Goal: Task Accomplishment & Management: Manage account settings

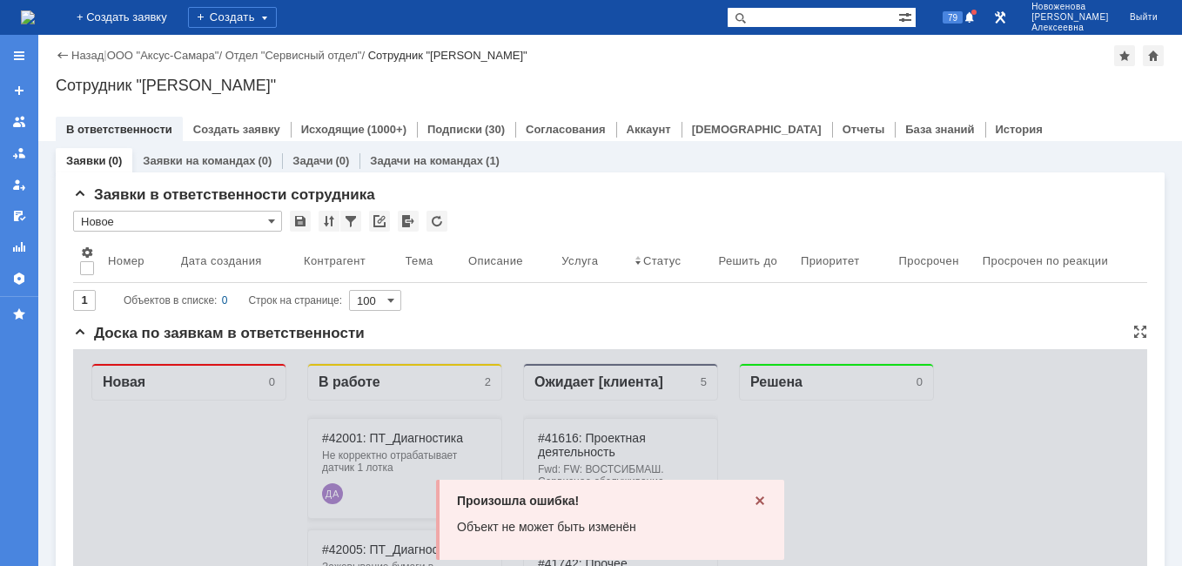
click at [762, 492] on div "Произошла ошибка! Объект не может быть изменён" at bounding box center [610, 520] width 348 height 80
click at [754, 496] on icon at bounding box center [760, 501] width 14 height 14
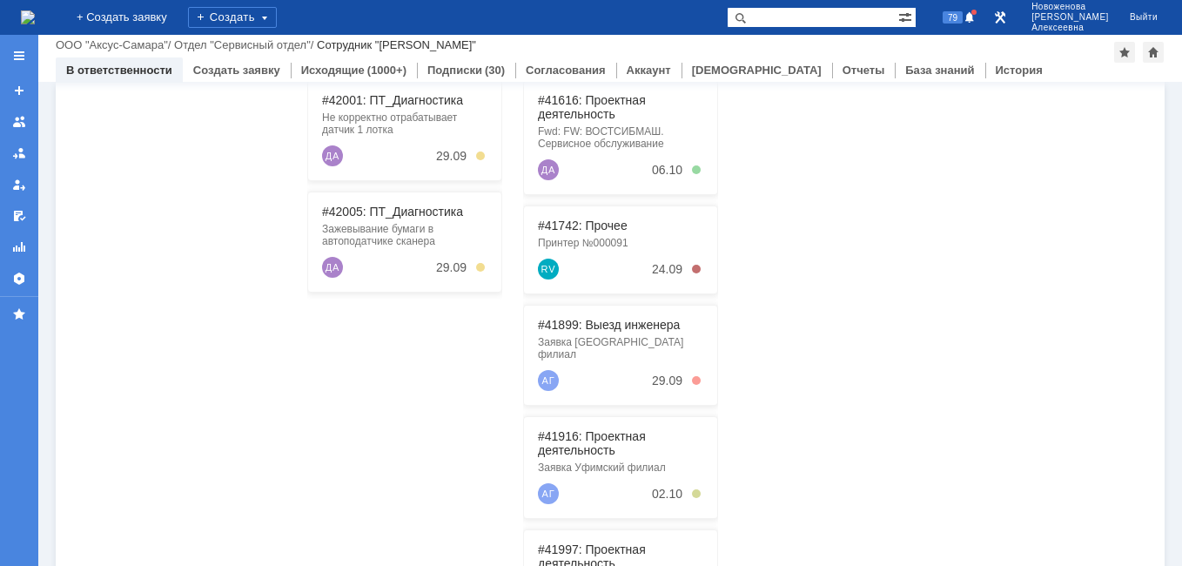
scroll to position [261, 0]
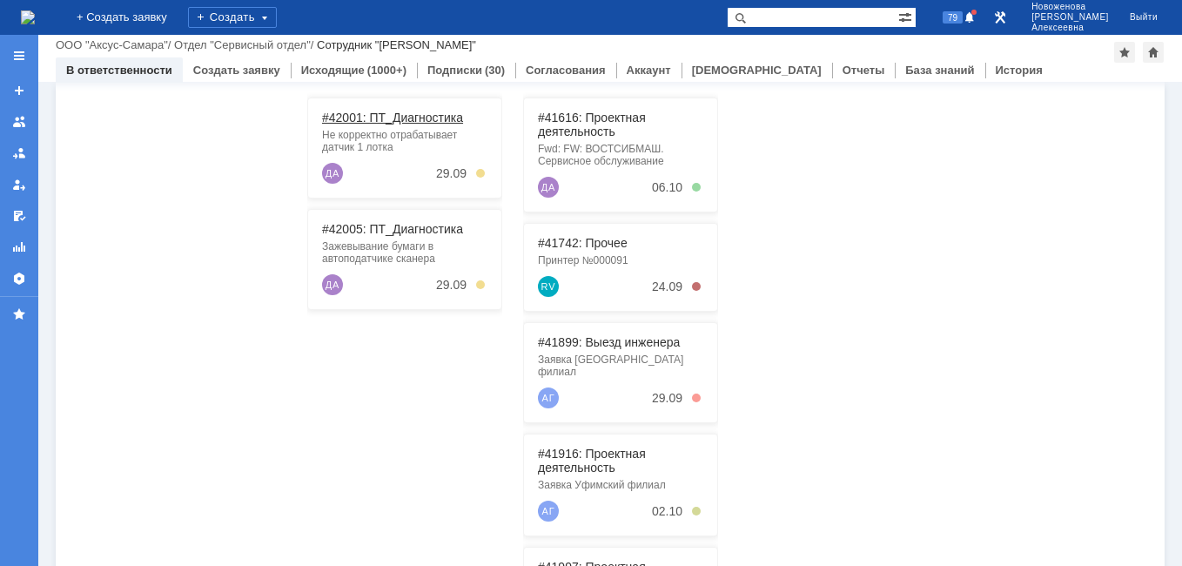
click at [379, 113] on link "#42001: ПТ_Диагностика" at bounding box center [392, 118] width 141 height 14
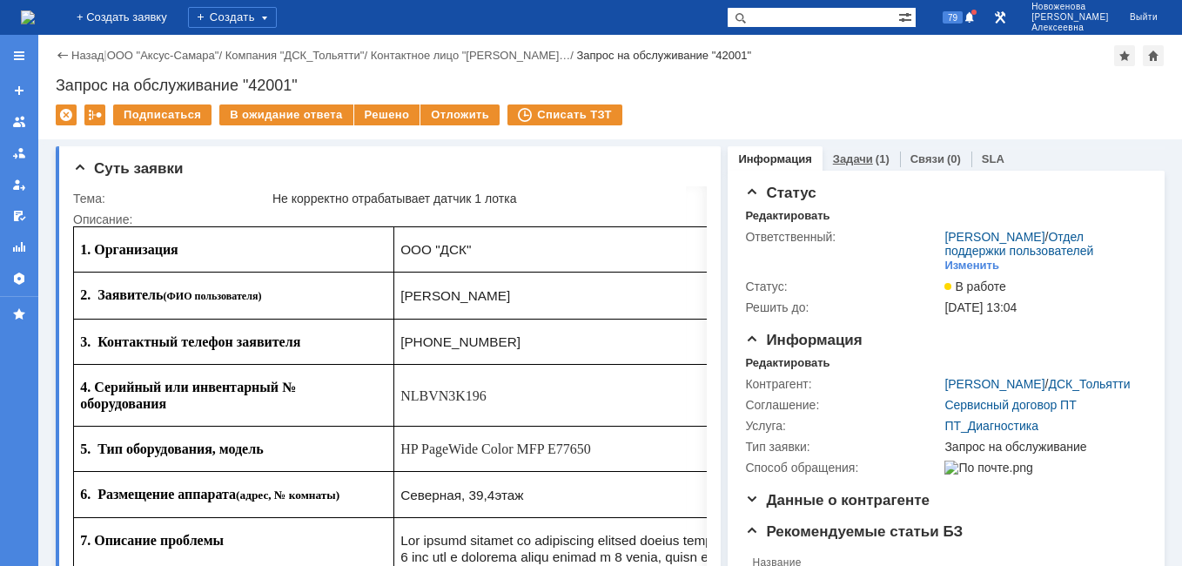
click at [861, 153] on div "Задачи (1)" at bounding box center [861, 158] width 57 height 11
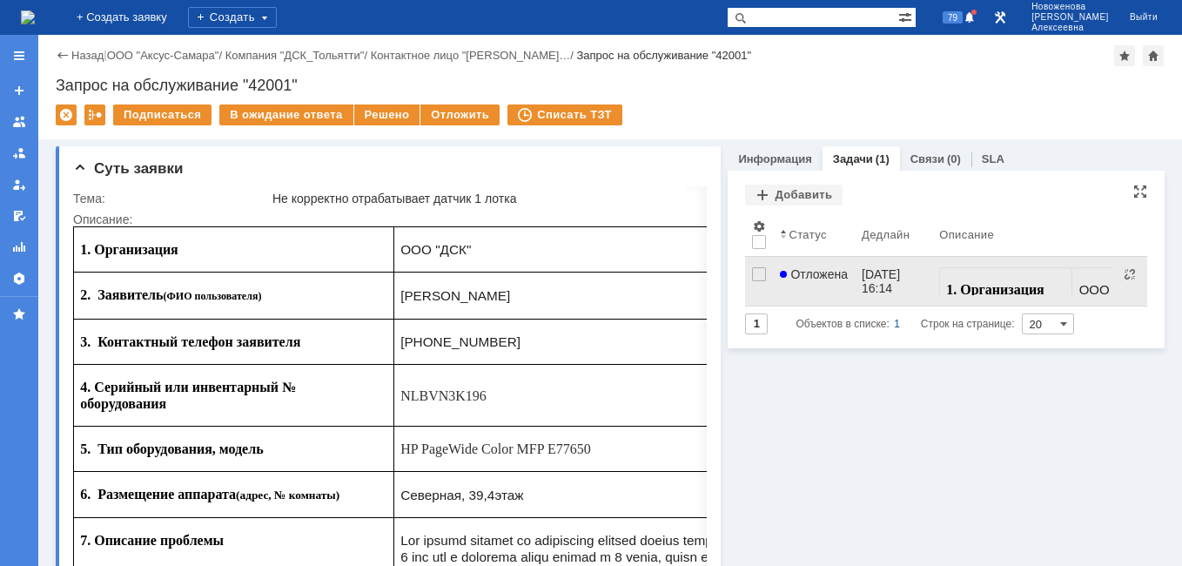
click at [831, 284] on link "Отложена" at bounding box center [814, 281] width 82 height 49
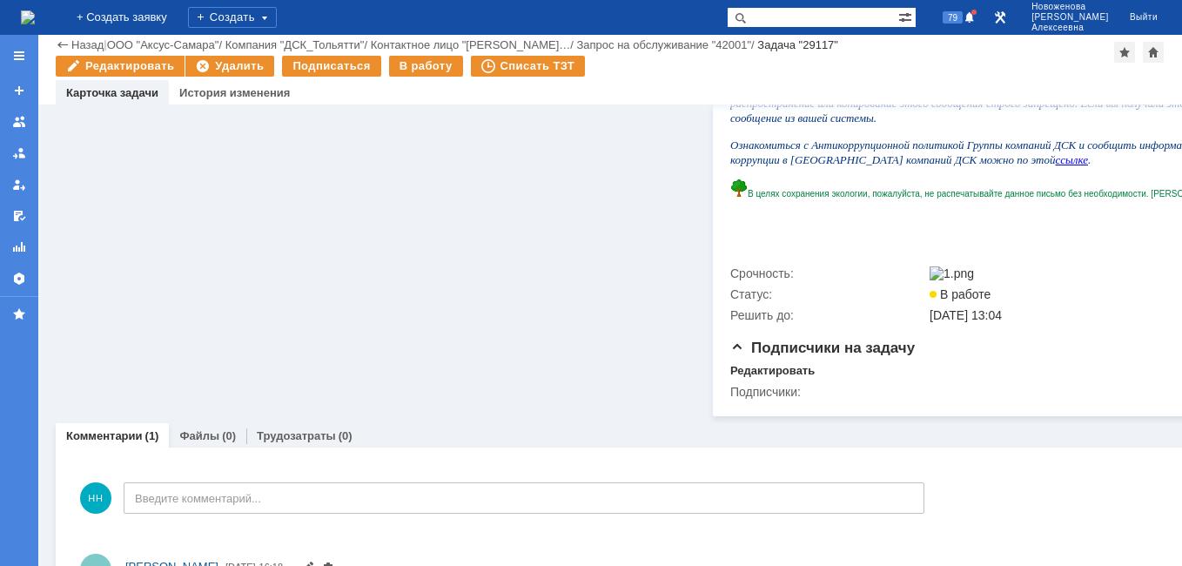
scroll to position [1241, 0]
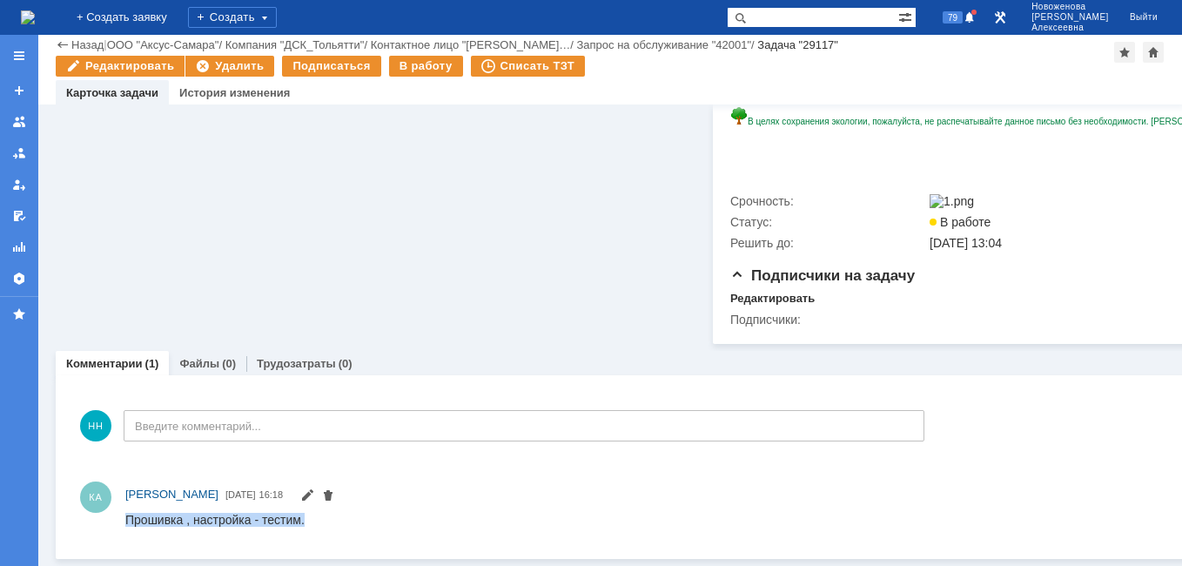
drag, startPoint x: 309, startPoint y: 521, endPoint x: 104, endPoint y: 521, distance: 204.6
click at [125, 521] on html "Прошивка , настройка - тестим." at bounding box center [752, 520] width 1254 height 16
copy div "Прошивка , настройка - тестим."
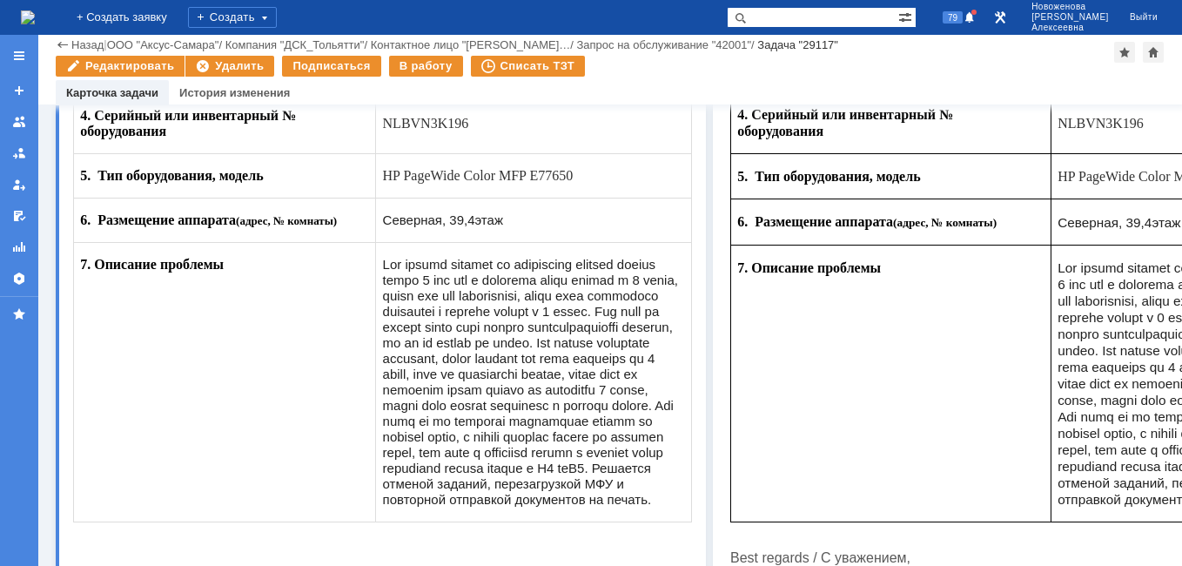
scroll to position [0, 0]
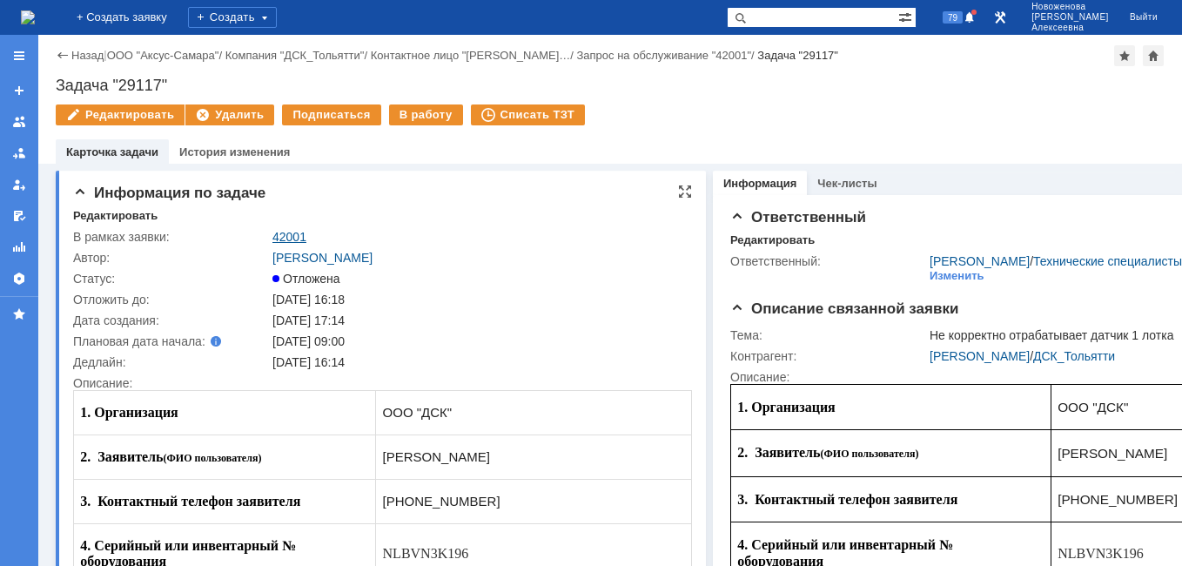
click at [289, 232] on link "42001" at bounding box center [289, 237] width 34 height 14
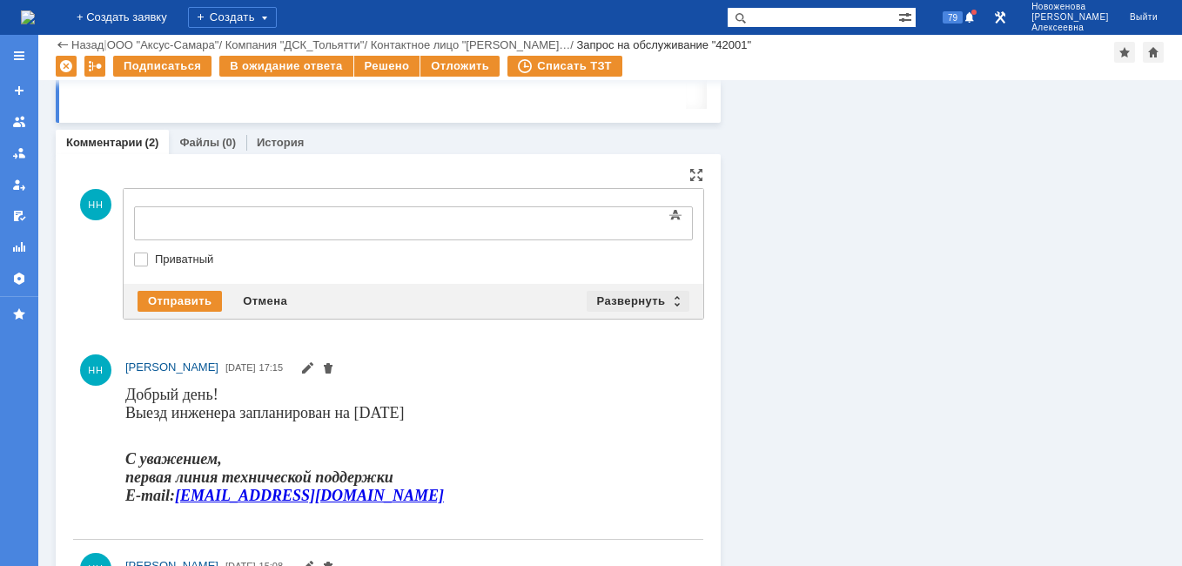
click at [665, 299] on div "Развернуть" at bounding box center [639, 301] width 104 height 21
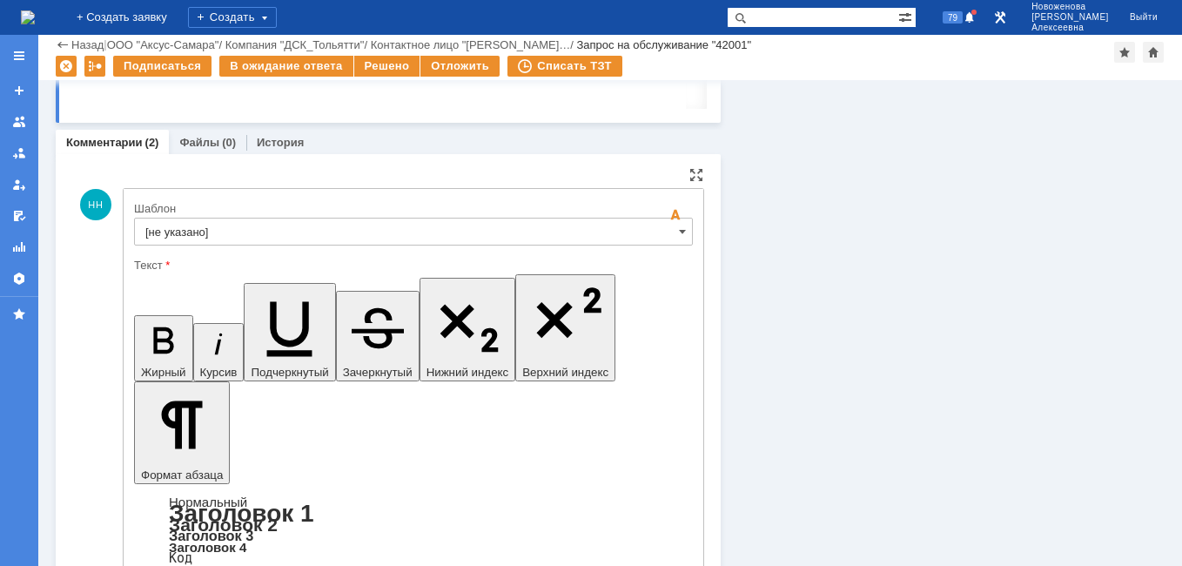
click at [670, 242] on input "[не указано]" at bounding box center [413, 232] width 559 height 28
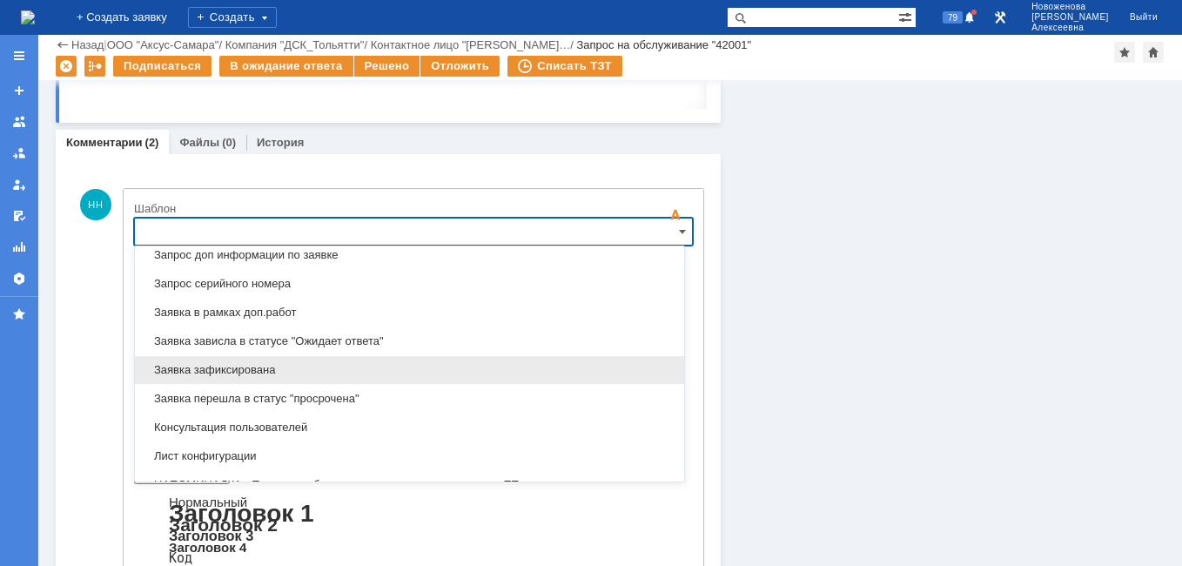
scroll to position [946, 0]
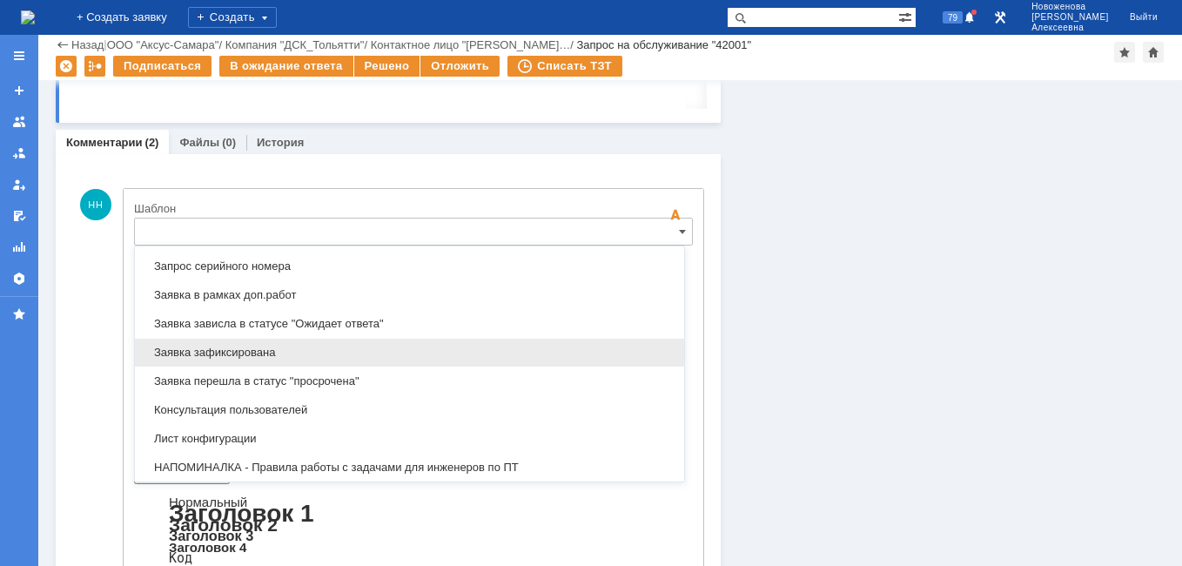
click at [252, 344] on div "Заявка зафиксирована" at bounding box center [409, 353] width 549 height 28
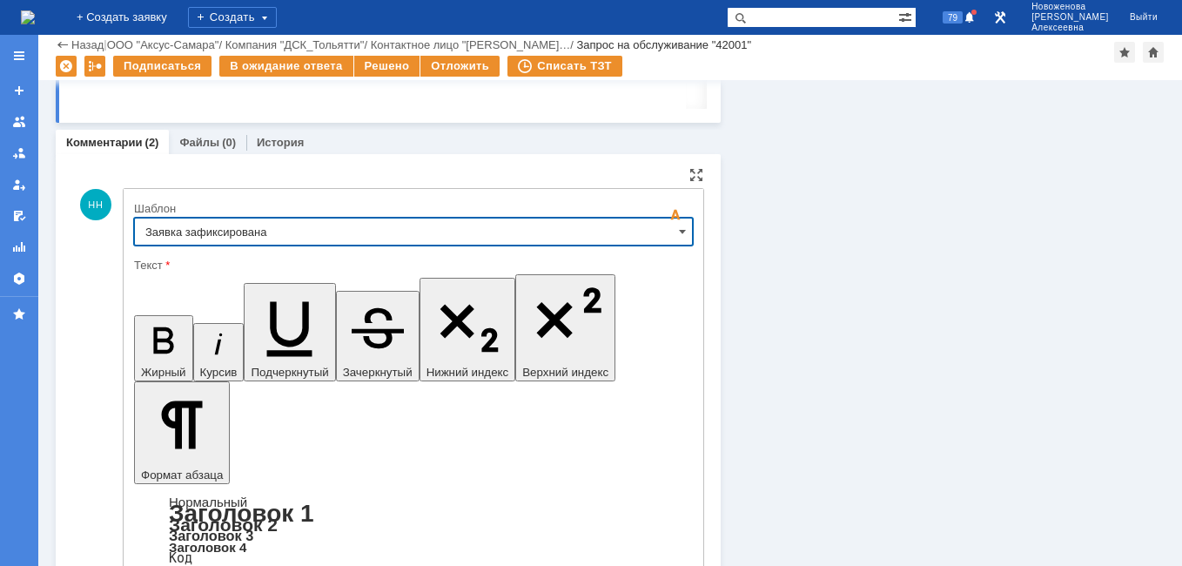
type input "Заявка зафиксирована"
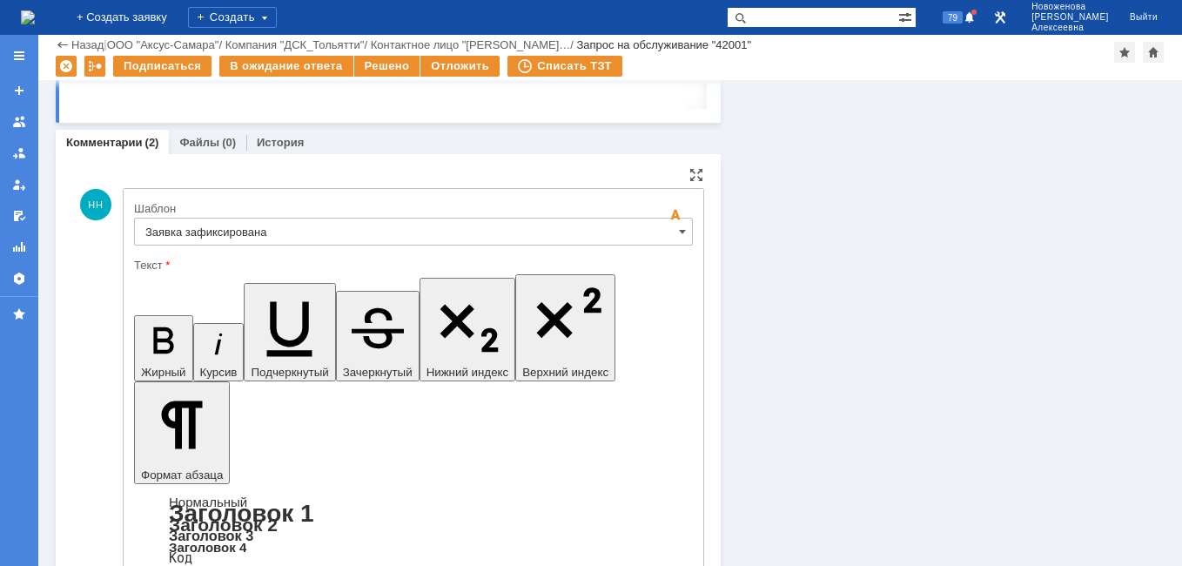
drag, startPoint x: 523, startPoint y: 4280, endPoint x: 164, endPoint y: 4278, distance: 359.5
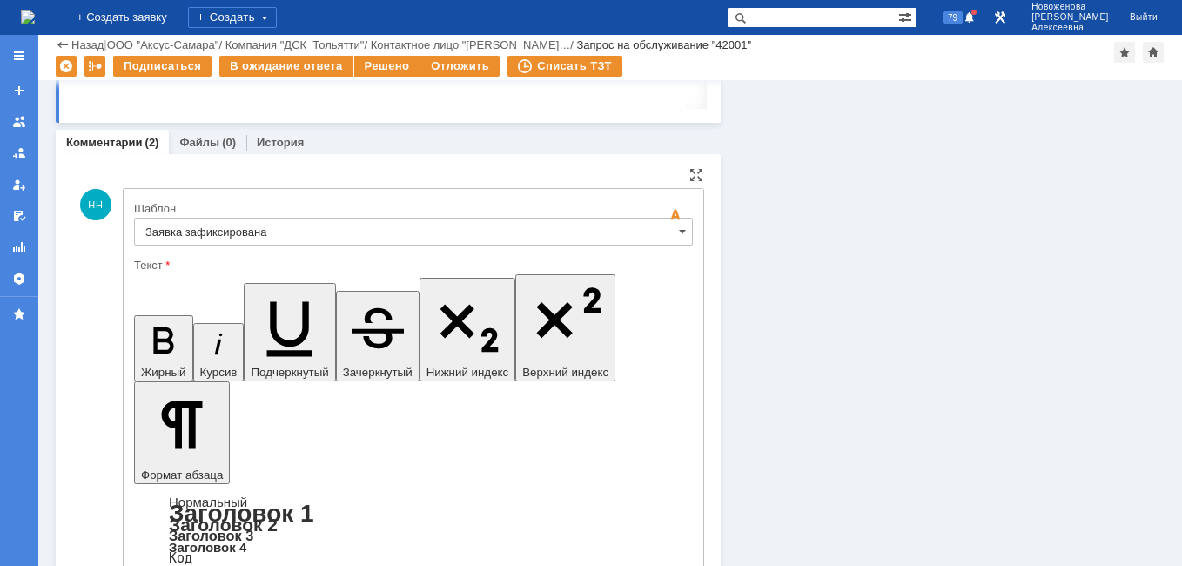
drag, startPoint x: 608, startPoint y: 4277, endPoint x: 414, endPoint y: 4274, distance: 193.3
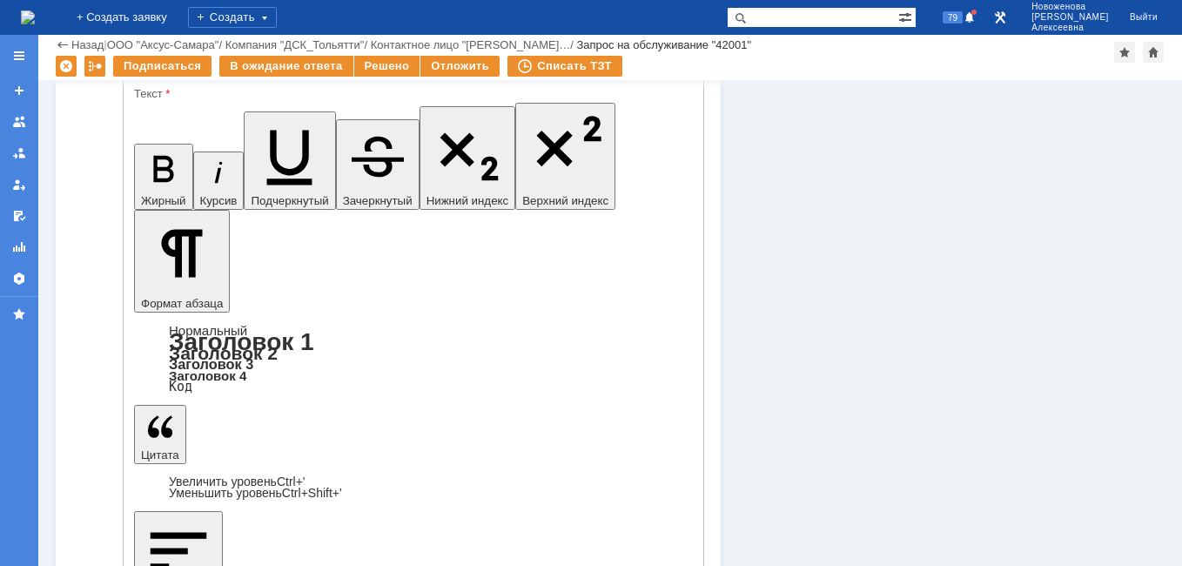
scroll to position [1306, 0]
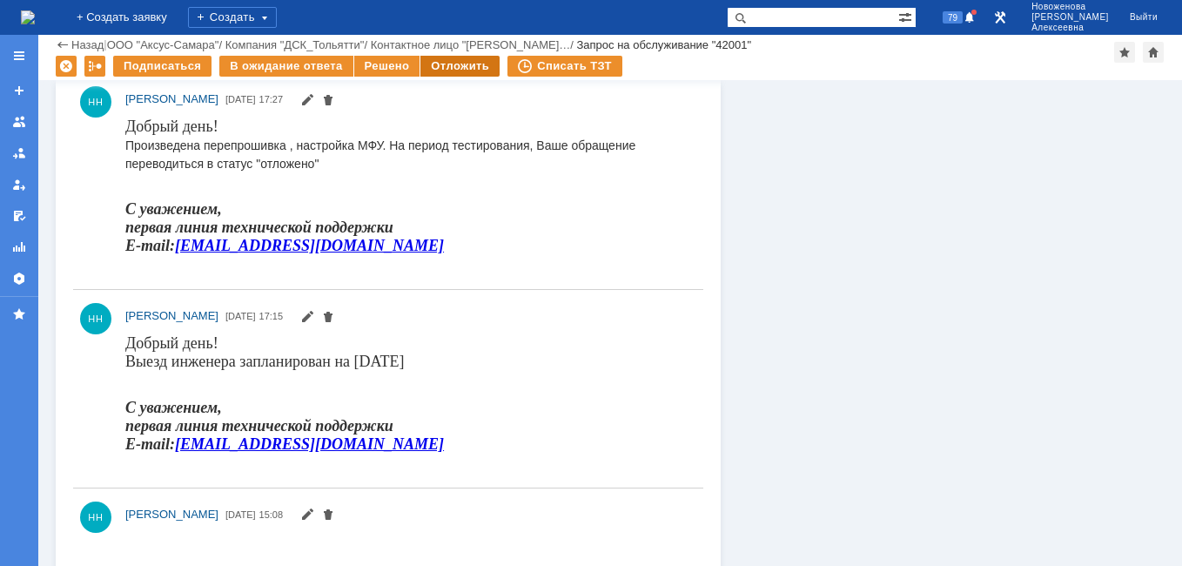
click at [441, 61] on div "Отложить" at bounding box center [459, 66] width 79 height 21
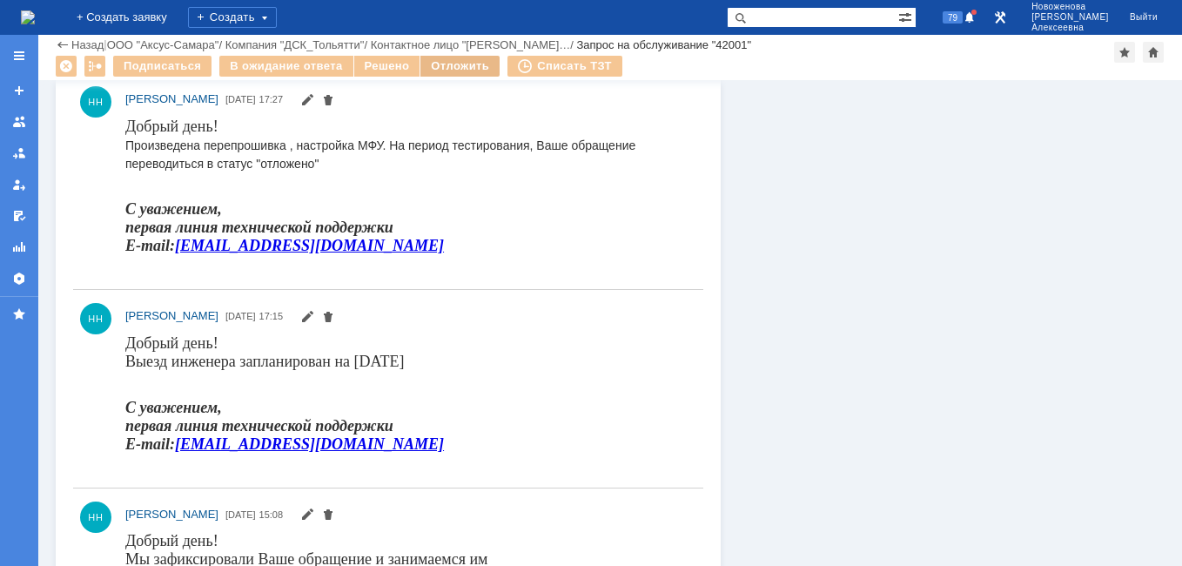
scroll to position [0, 0]
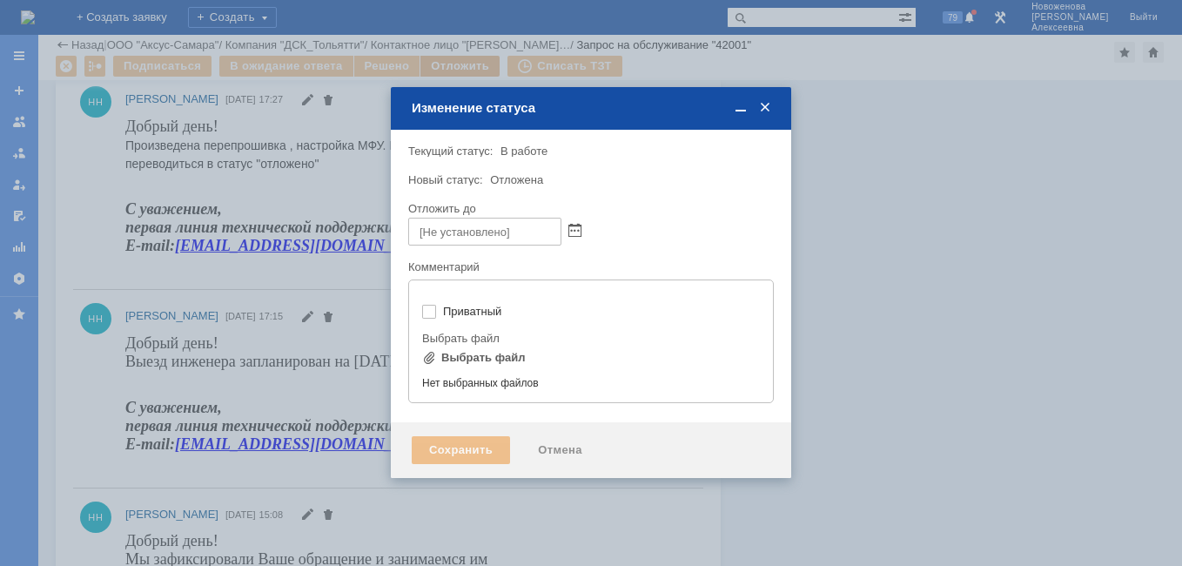
type input "[не указано]"
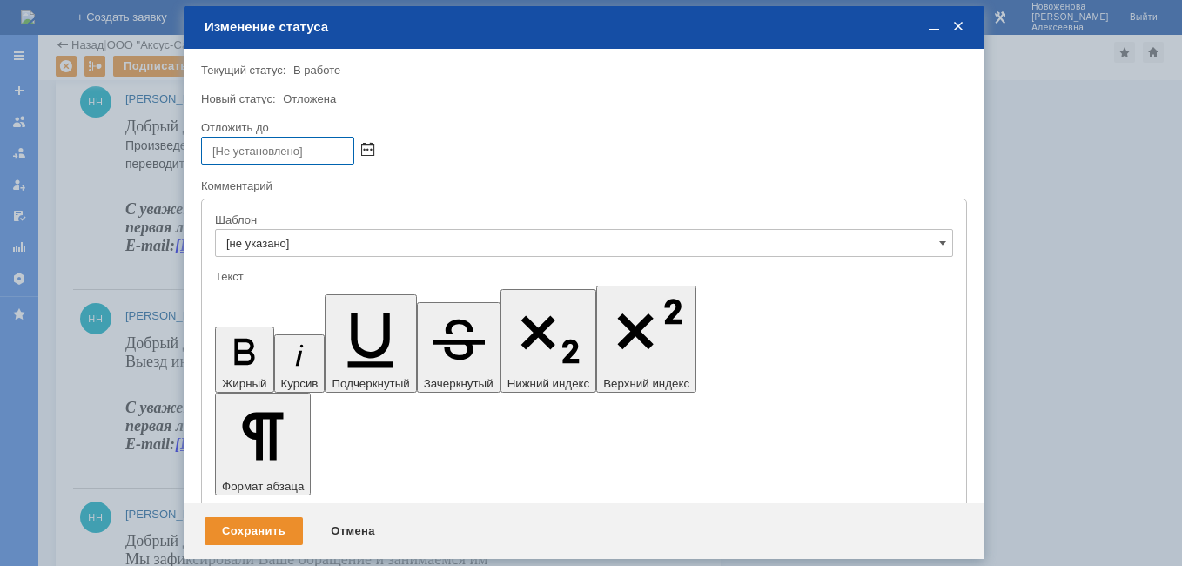
click at [368, 150] on span at bounding box center [367, 151] width 13 height 14
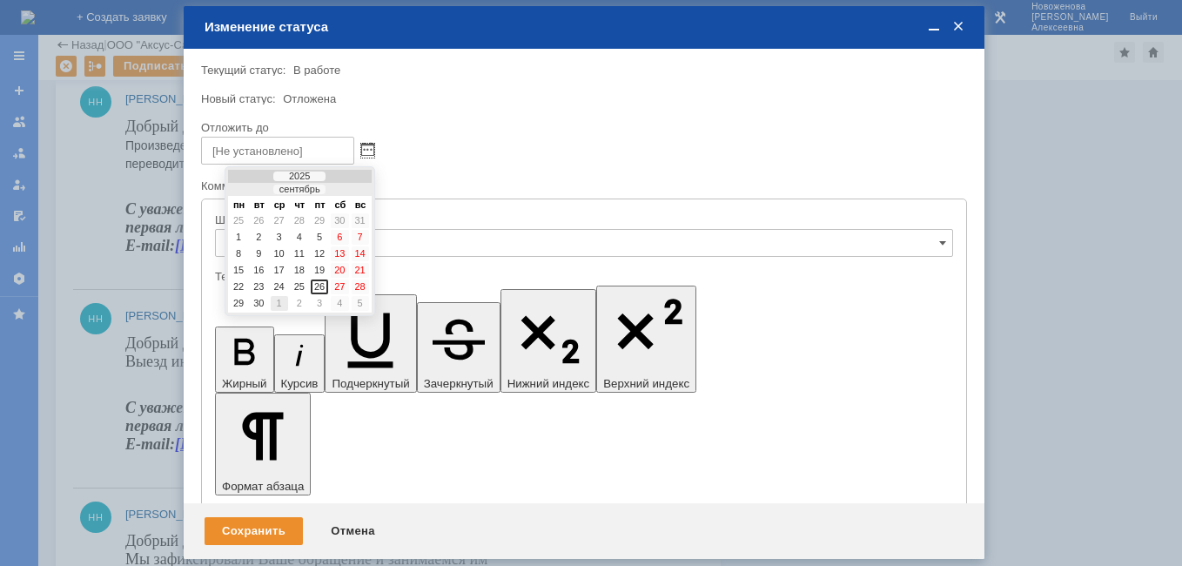
click at [278, 306] on div "1" at bounding box center [279, 303] width 17 height 15
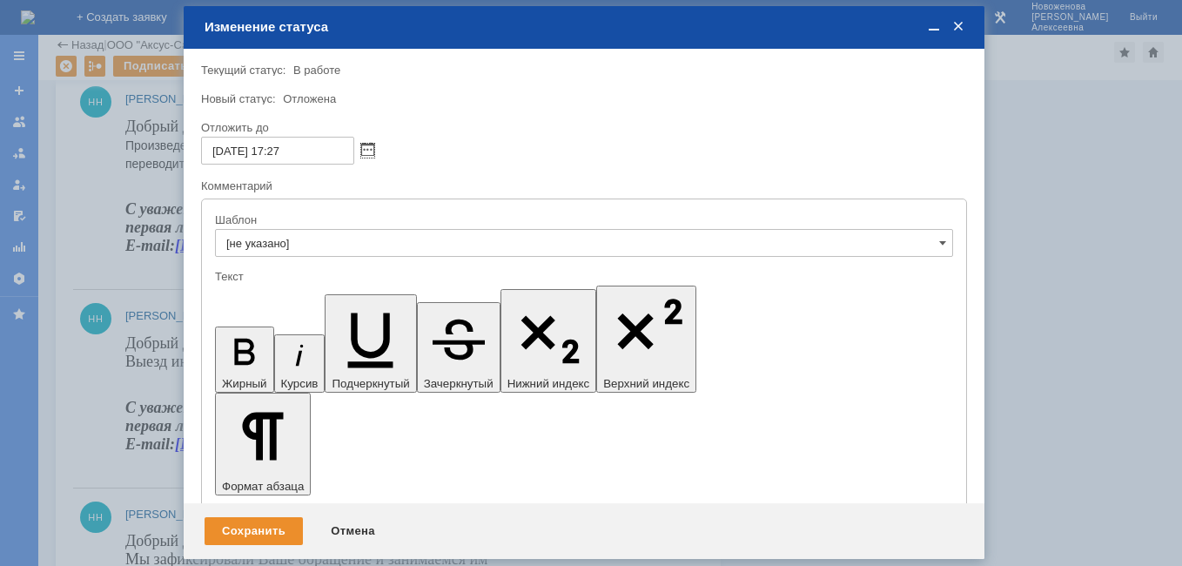
click at [282, 147] on input "01.10.2025 17:27" at bounding box center [277, 151] width 153 height 28
type input "01.10.2025 16:27"
click at [263, 525] on div "Сохранить" at bounding box center [254, 531] width 98 height 28
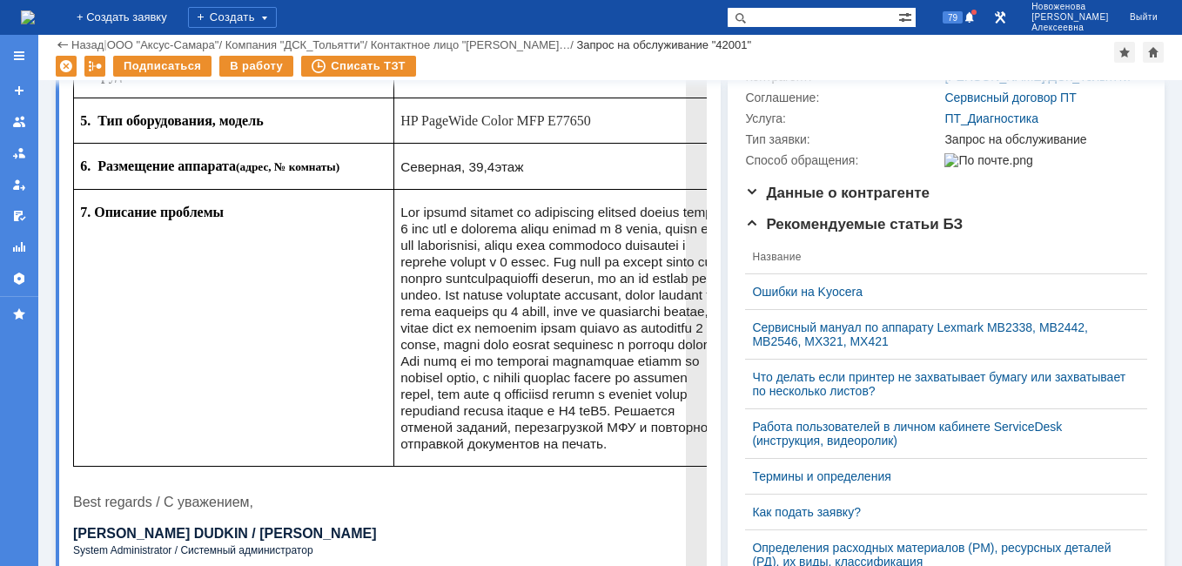
scroll to position [87, 0]
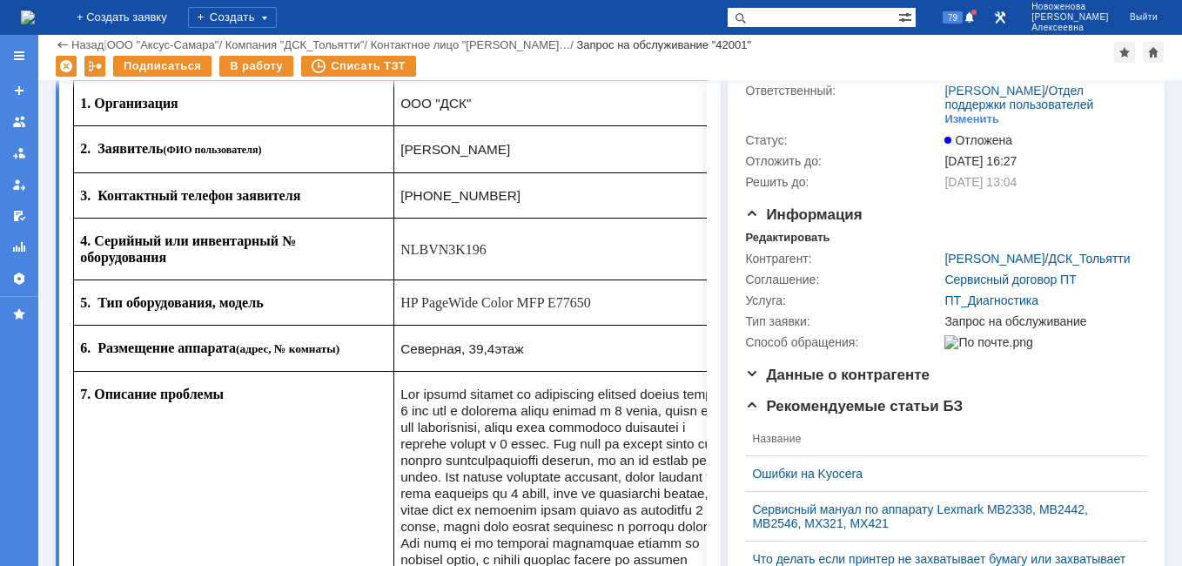
click at [32, 10] on img at bounding box center [28, 17] width 14 height 14
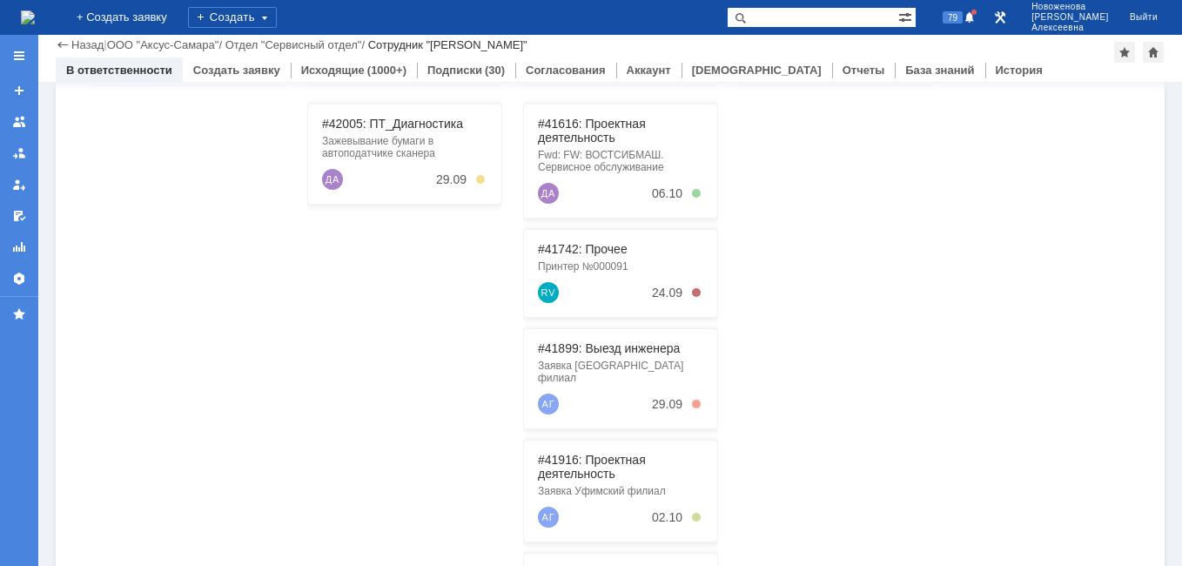
scroll to position [261, 0]
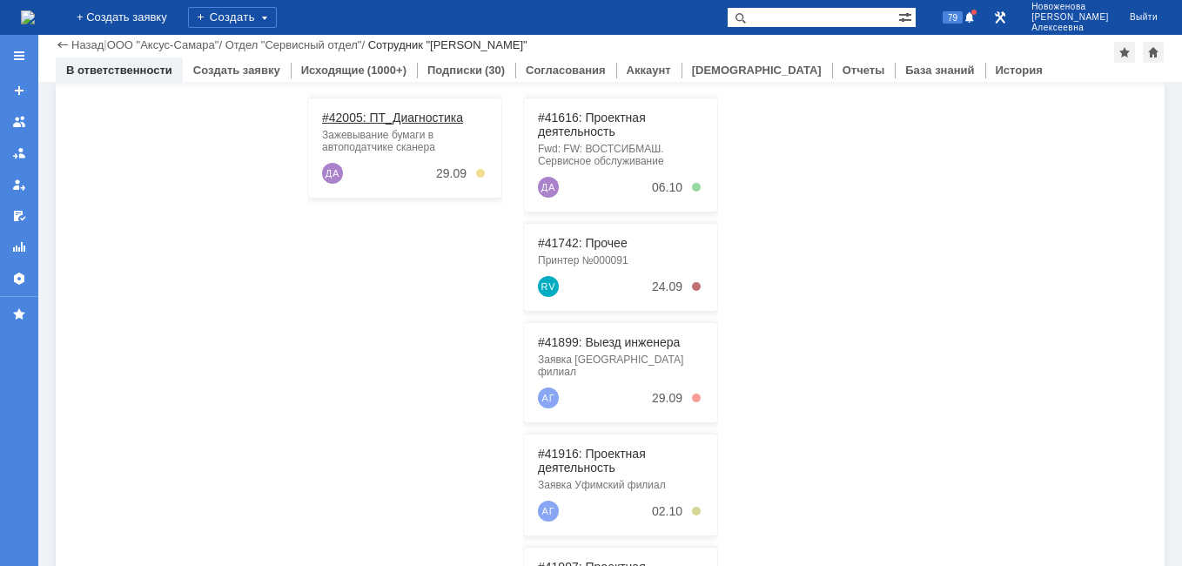
click at [395, 118] on link "#42005: ПТ_Диагностика" at bounding box center [392, 118] width 141 height 14
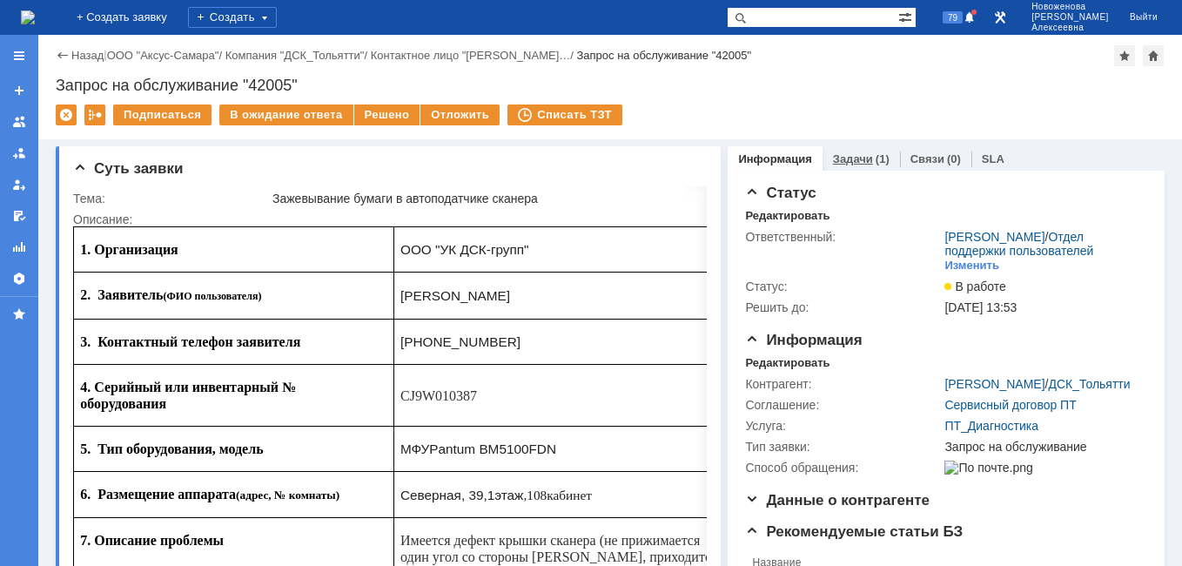
click at [837, 158] on link "Задачи" at bounding box center [853, 158] width 40 height 13
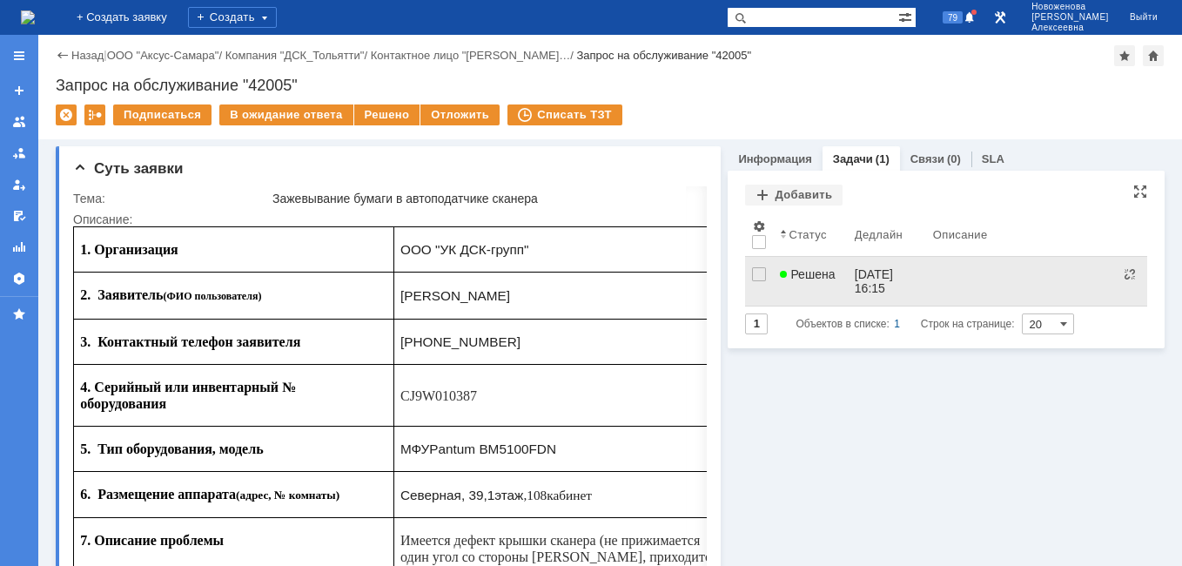
click at [813, 269] on span "Решена" at bounding box center [807, 274] width 55 height 14
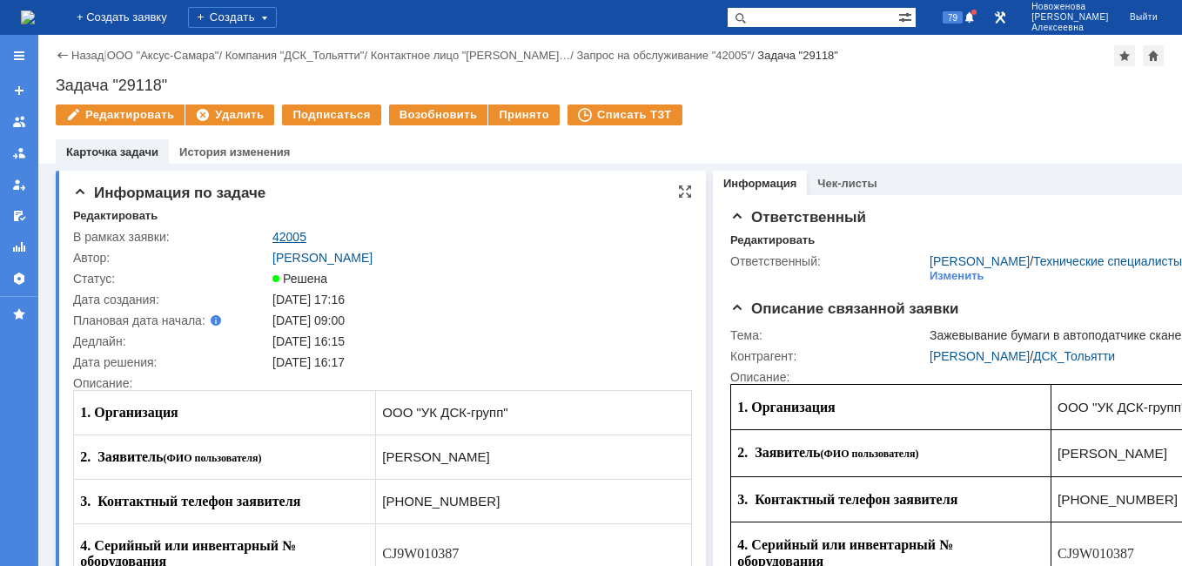
click at [289, 237] on link "42005" at bounding box center [289, 237] width 34 height 14
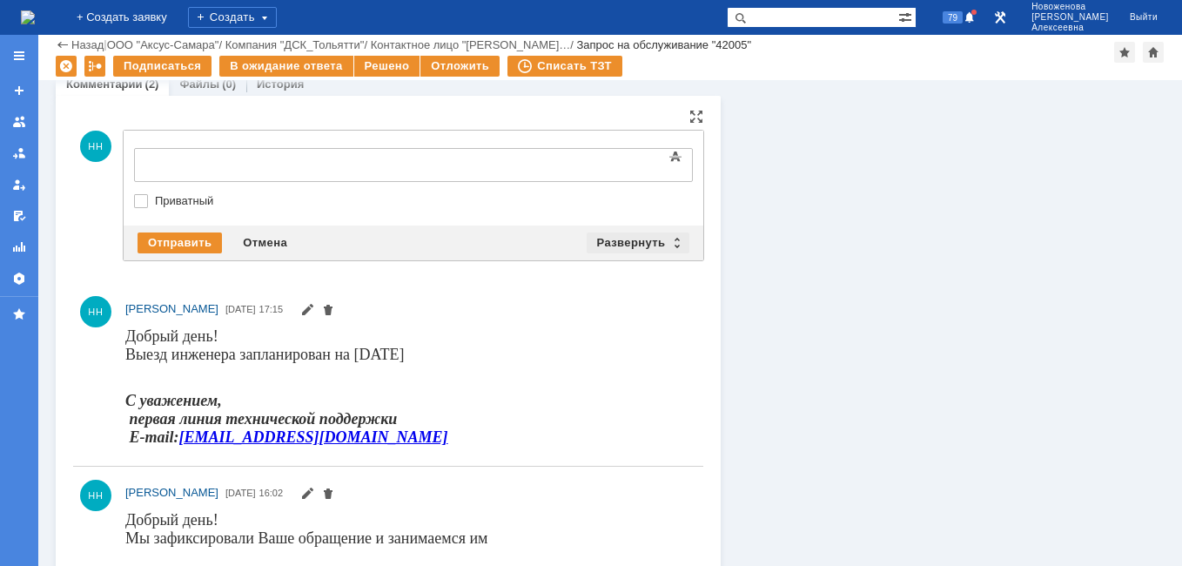
click at [669, 240] on div "Развернуть" at bounding box center [639, 242] width 104 height 21
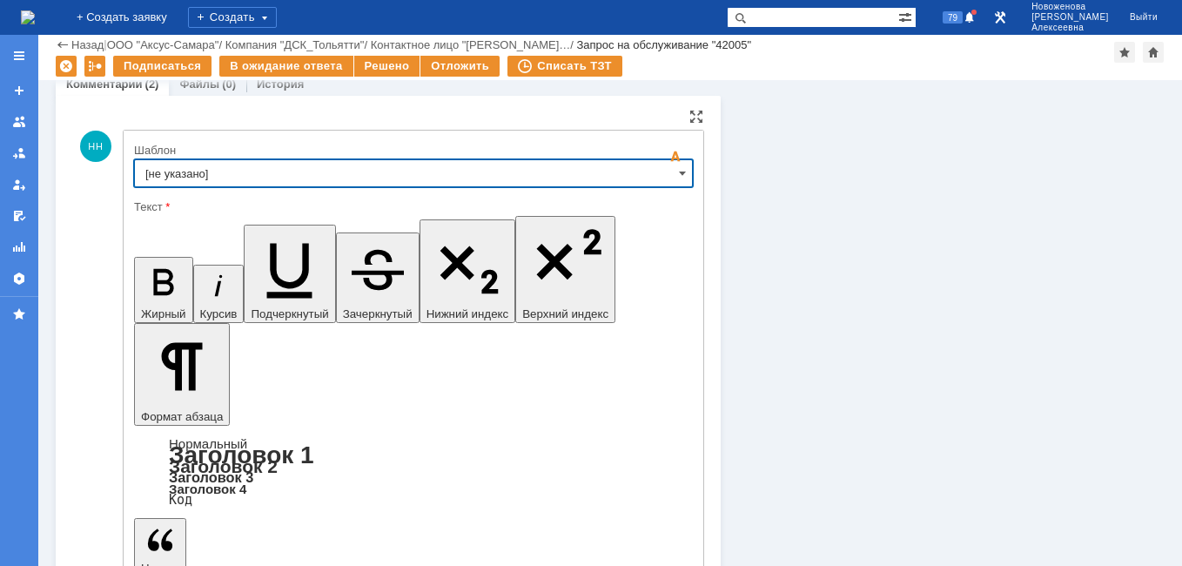
click at [651, 167] on input "[не указано]" at bounding box center [413, 173] width 559 height 28
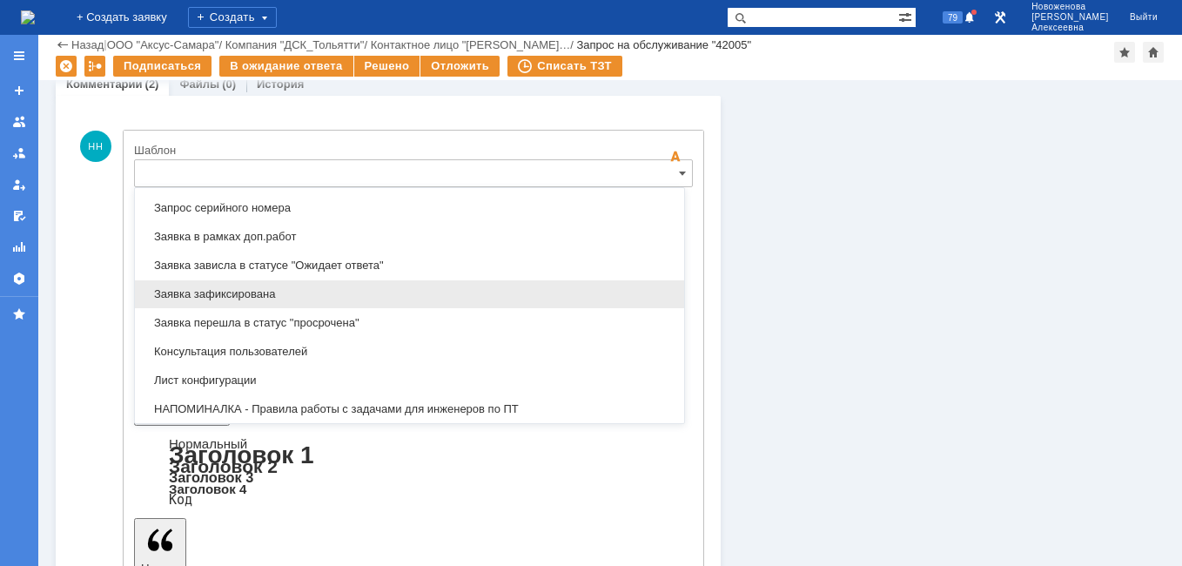
click at [250, 292] on span "Заявка зафиксирована" at bounding box center [409, 294] width 528 height 14
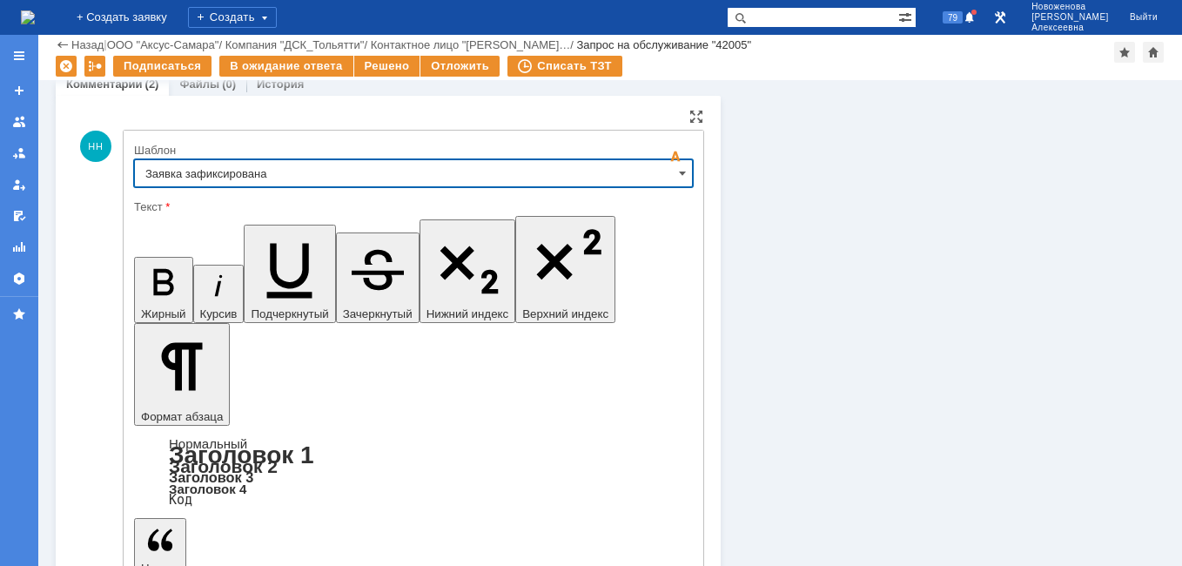
type input "Заявка зафиксирована"
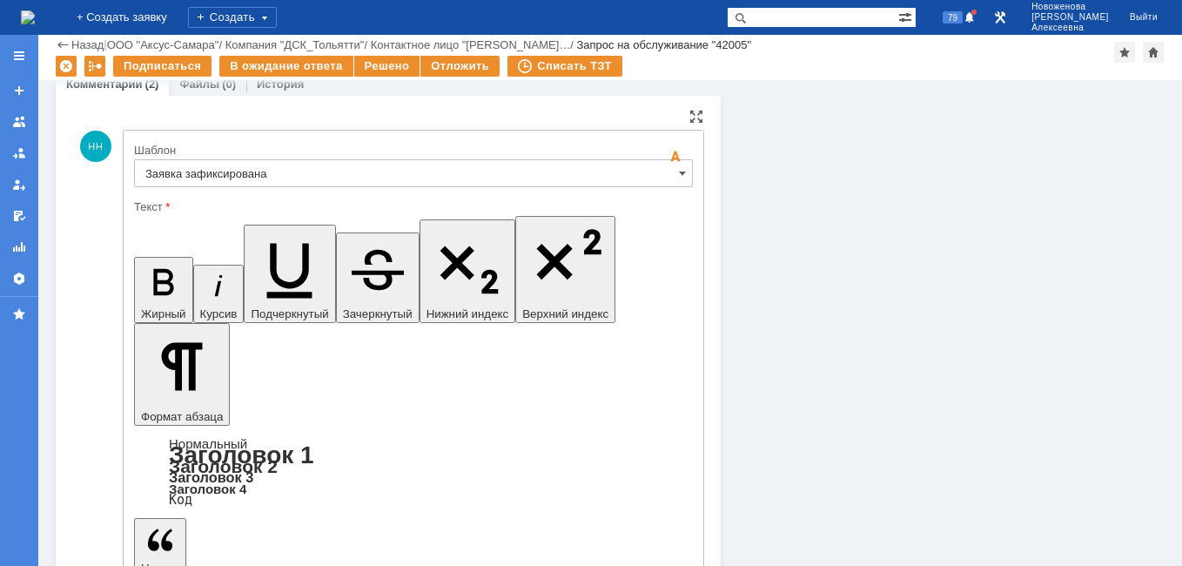
drag, startPoint x: 539, startPoint y: 4218, endPoint x: 167, endPoint y: 4213, distance: 371.7
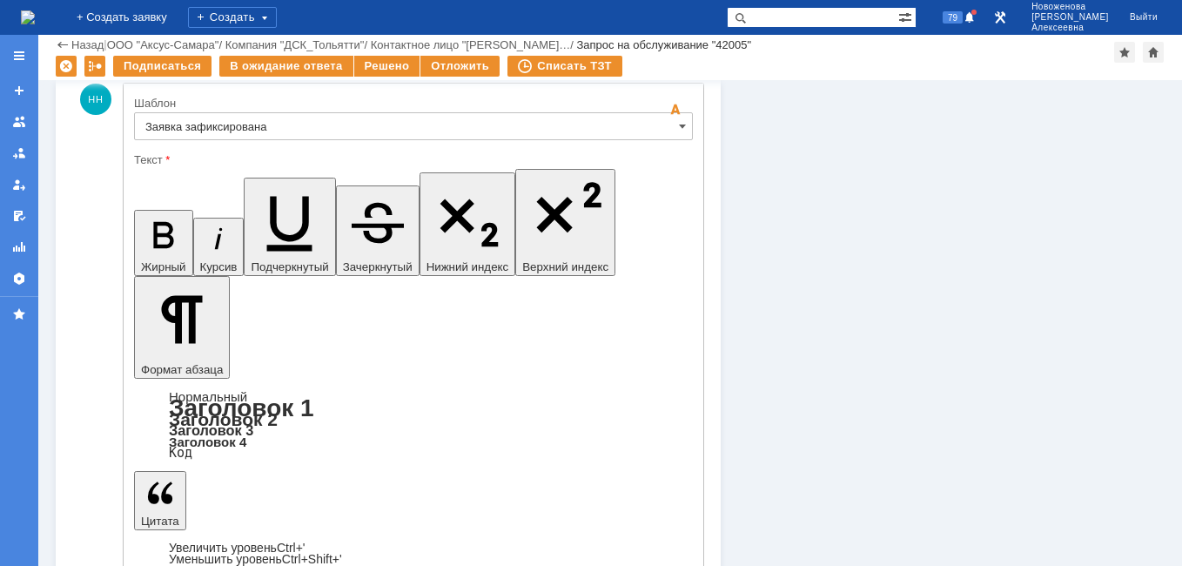
scroll to position [1132, 0]
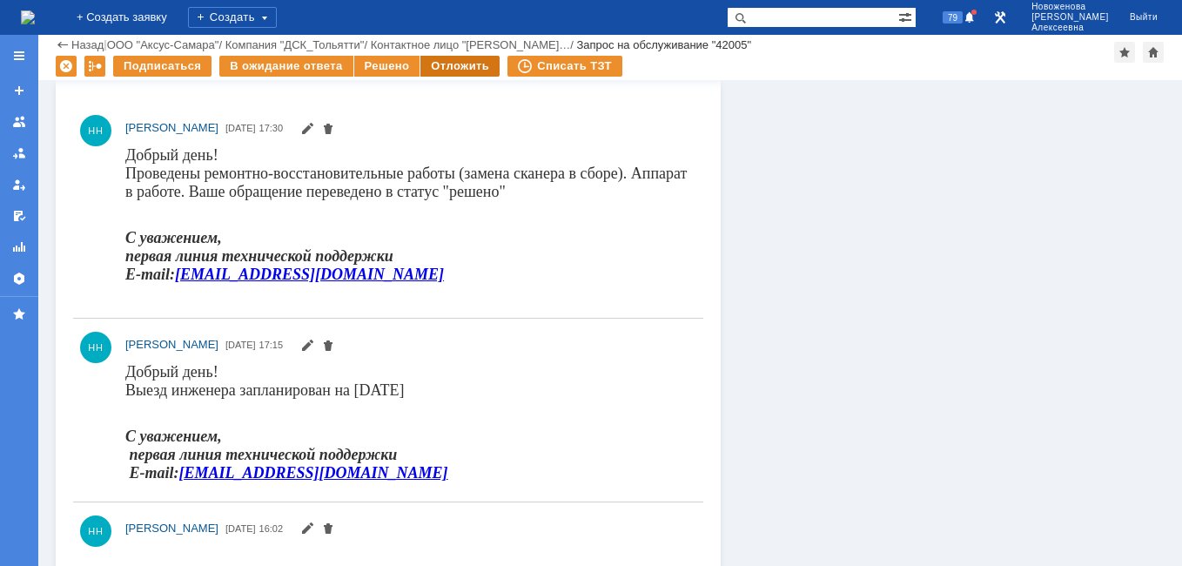
scroll to position [0, 0]
click at [392, 62] on div "Решено" at bounding box center [387, 66] width 66 height 21
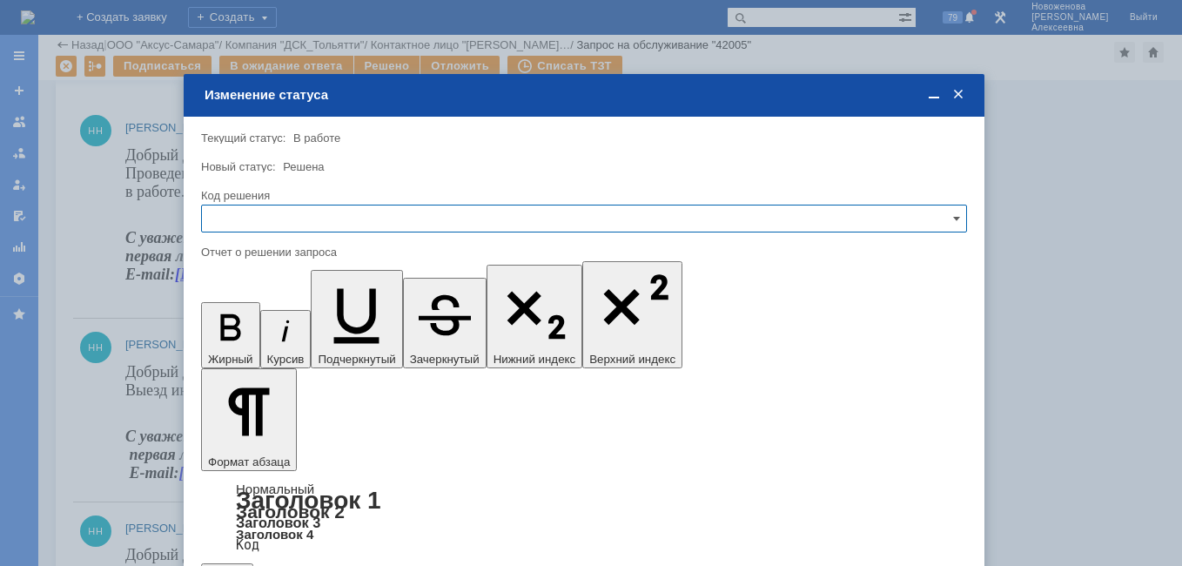
click at [947, 218] on input "text" at bounding box center [584, 219] width 766 height 28
click at [254, 339] on span "Решено" at bounding box center [583, 337] width 743 height 14
type input "Решено"
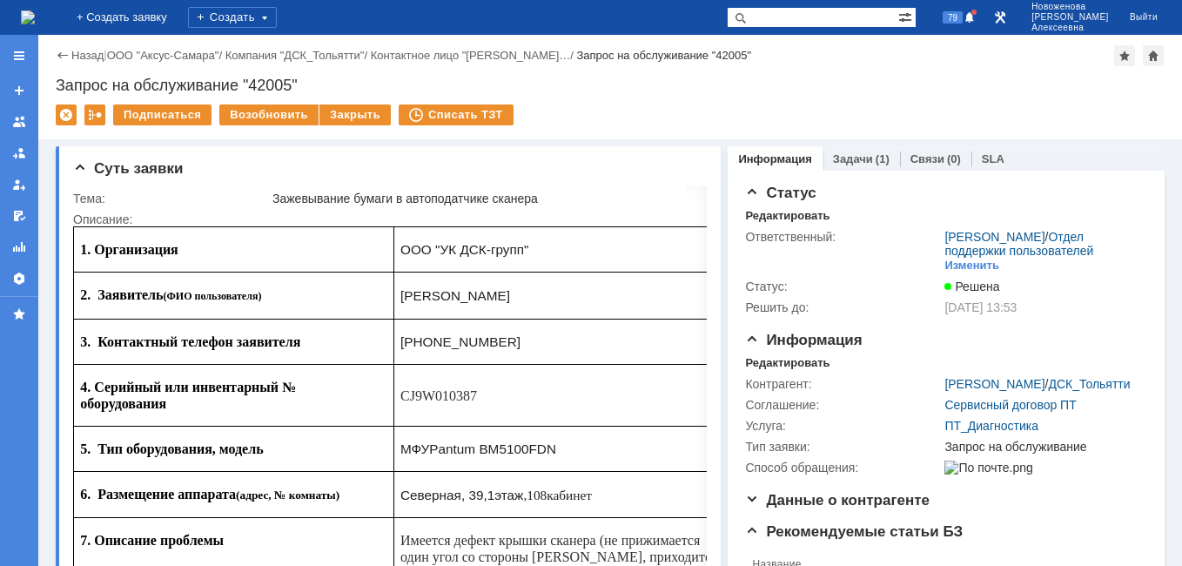
click at [35, 10] on img at bounding box center [28, 17] width 14 height 14
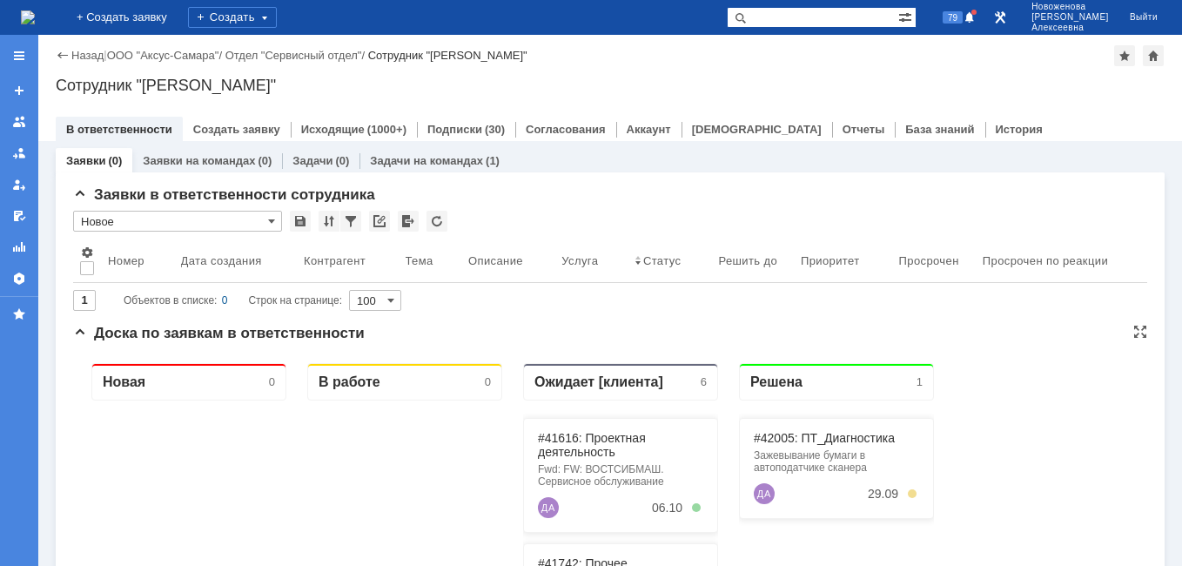
scroll to position [174, 0]
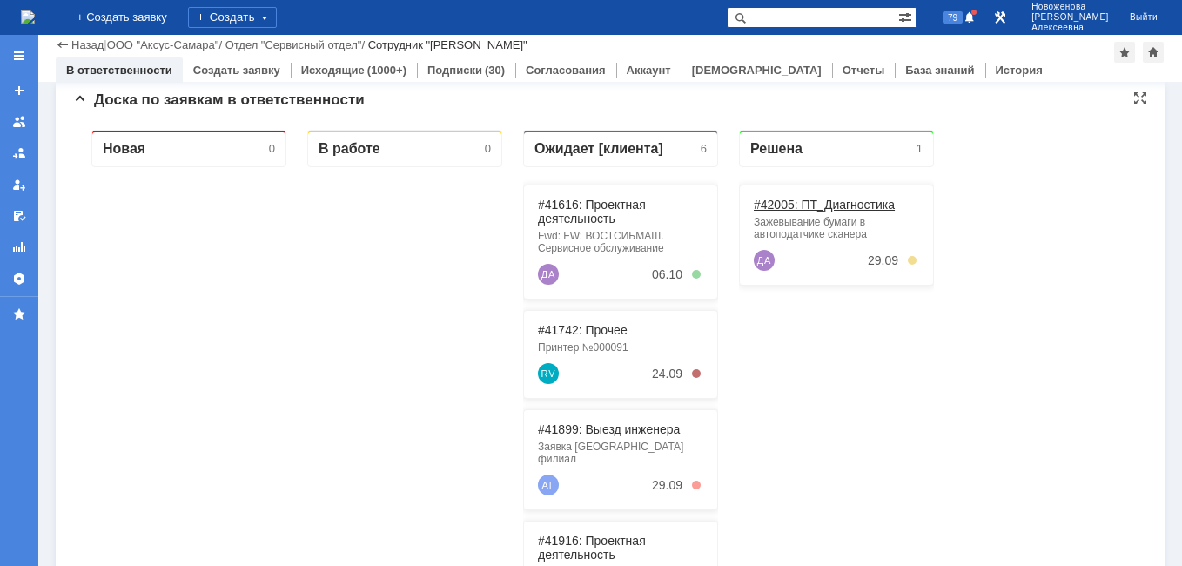
click at [830, 203] on link "#42005: ПТ_Диагностика" at bounding box center [824, 205] width 141 height 14
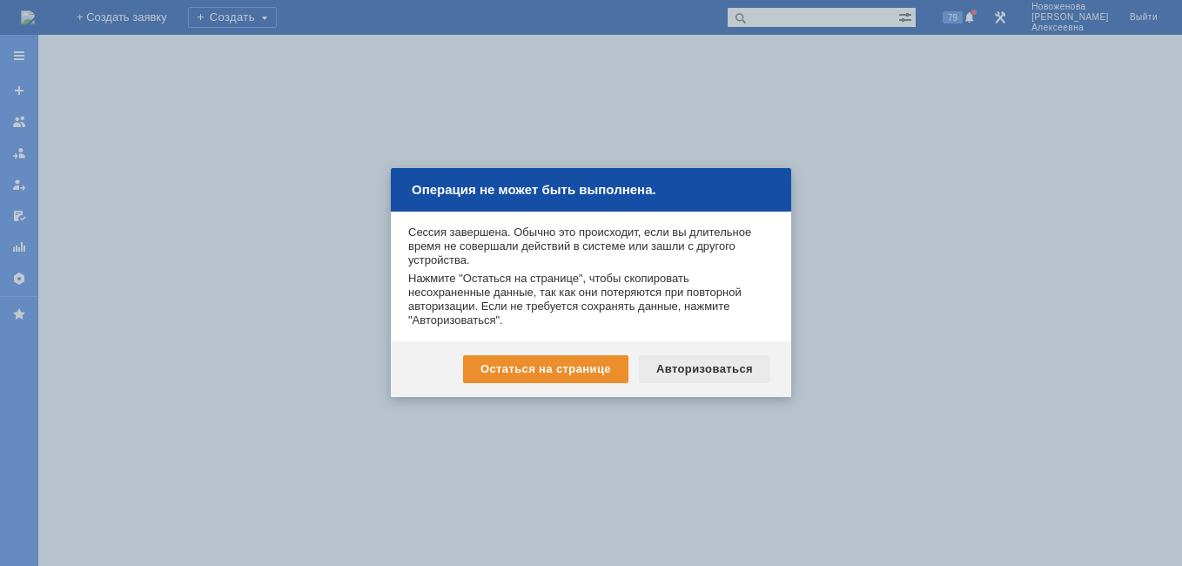
click at [709, 363] on div "Авторизоваться" at bounding box center [704, 369] width 131 height 28
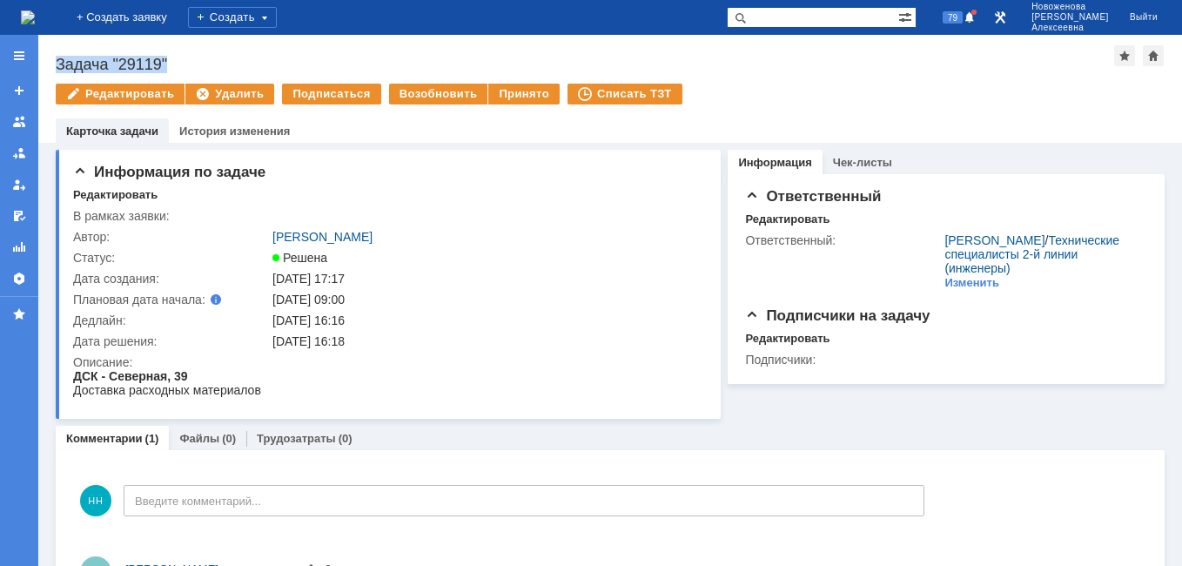
drag, startPoint x: 187, startPoint y: 63, endPoint x: 57, endPoint y: 60, distance: 129.7
click at [57, 60] on div "Задача "29119"" at bounding box center [585, 64] width 1059 height 17
copy div "Задача "29119""
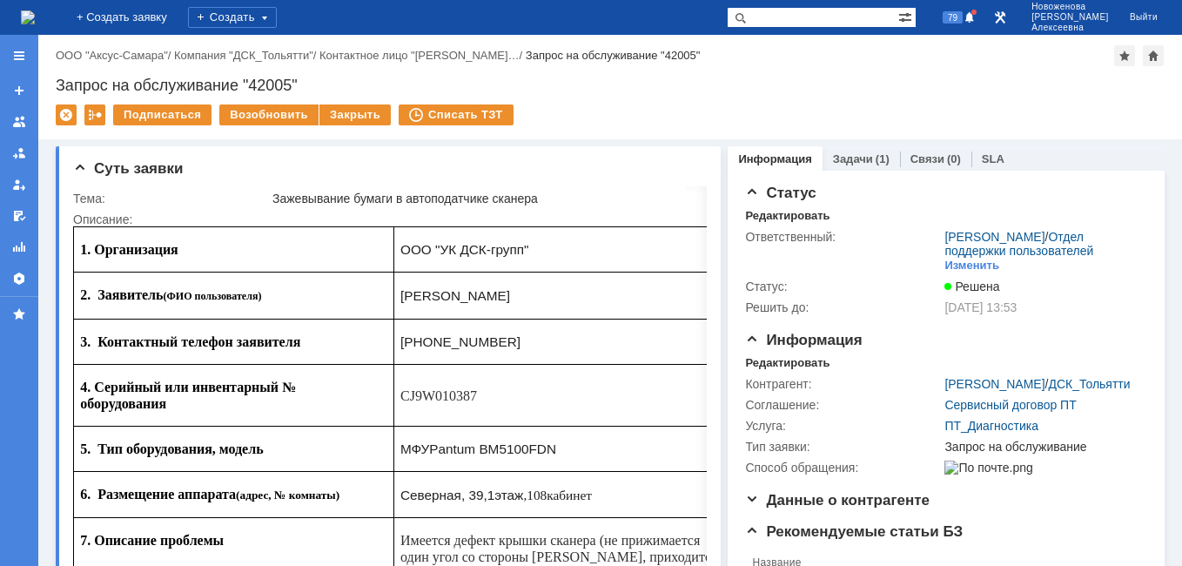
click at [855, 157] on link "Задачи" at bounding box center [853, 158] width 40 height 13
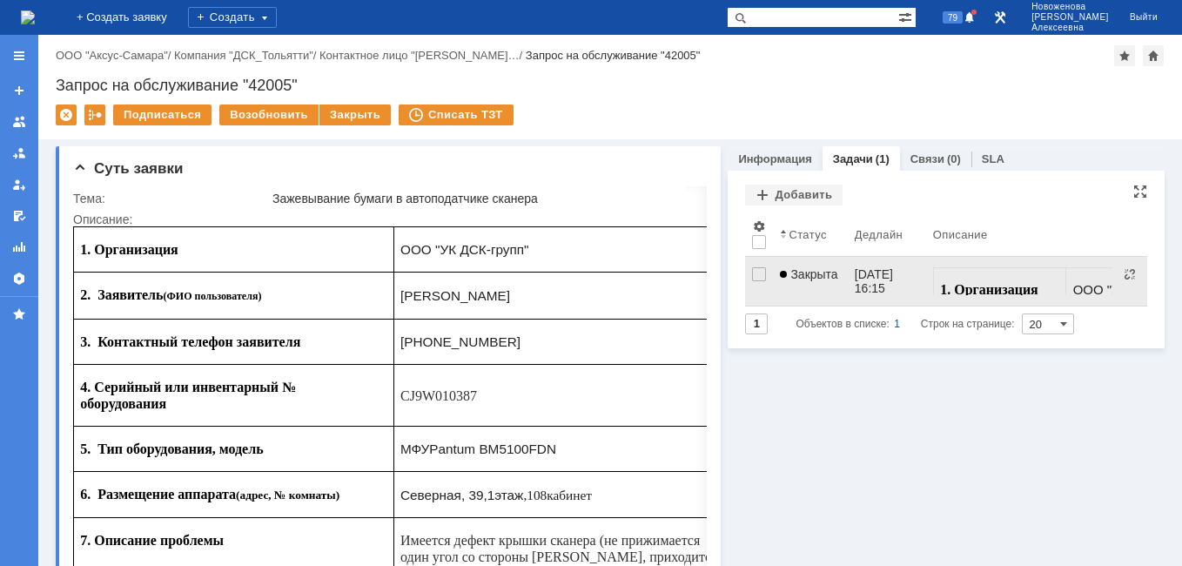
click at [828, 277] on span "Закрыта" at bounding box center [808, 274] width 57 height 14
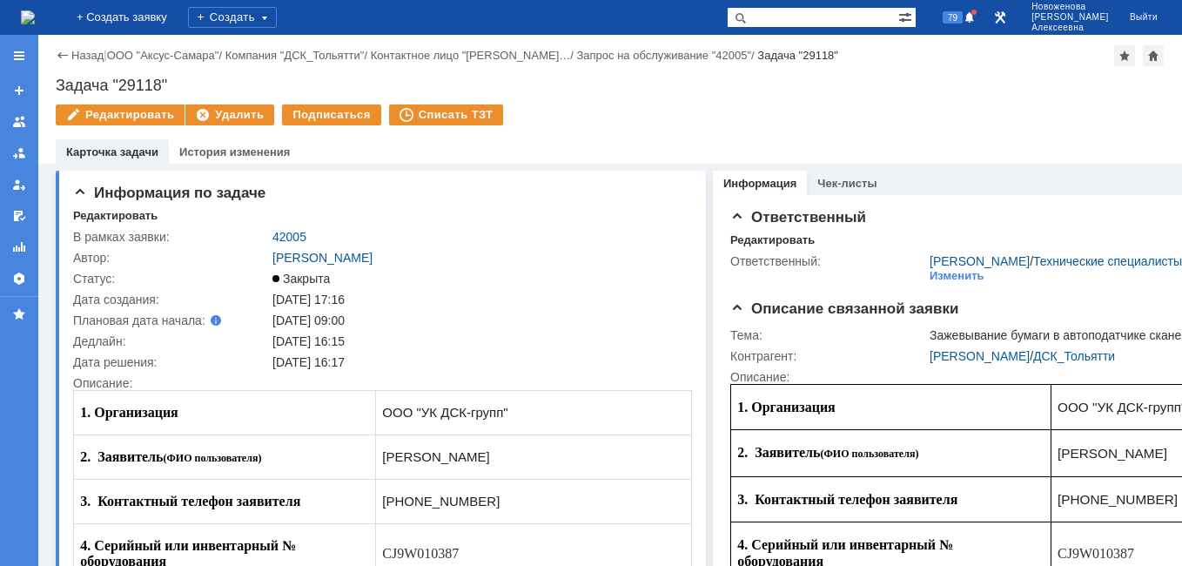
click at [35, 17] on img at bounding box center [28, 17] width 14 height 14
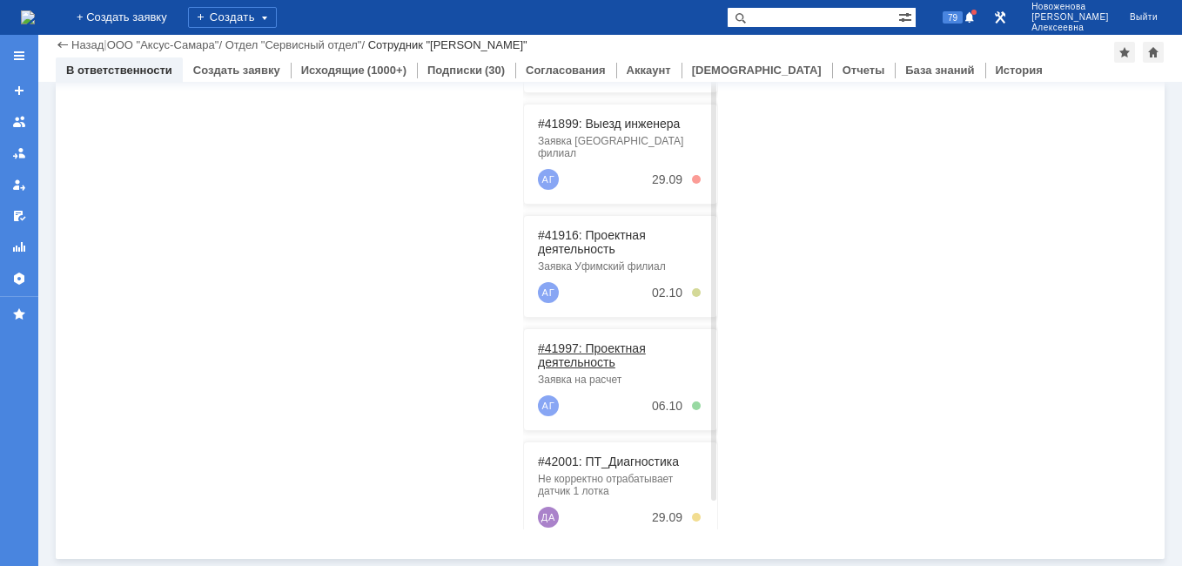
scroll to position [51, 0]
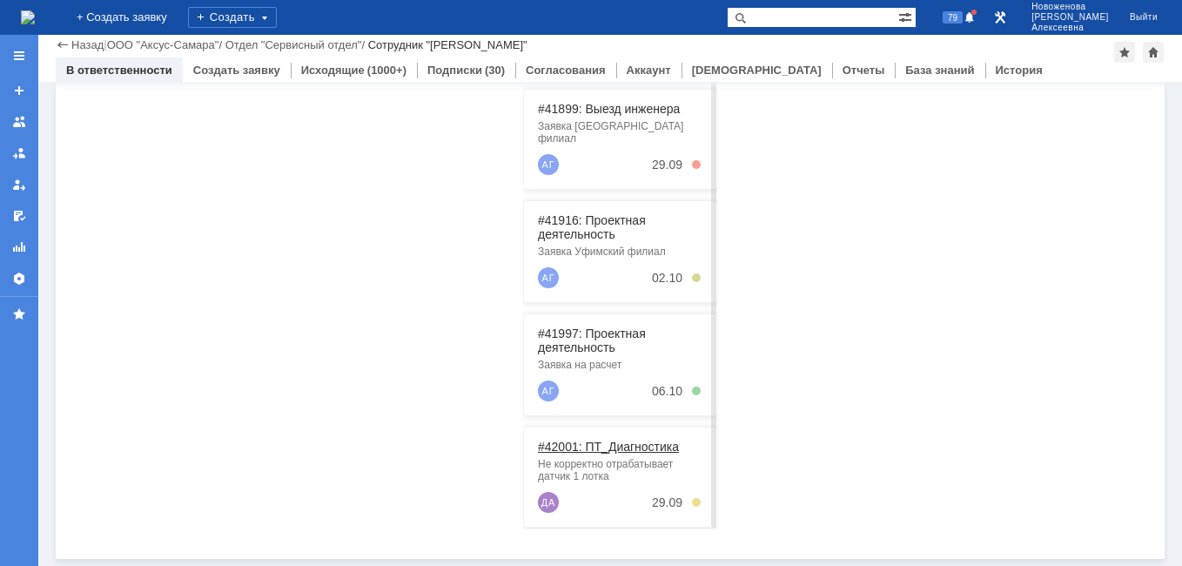
click at [606, 440] on link "#42001: ПТ_Диагностика" at bounding box center [608, 447] width 141 height 14
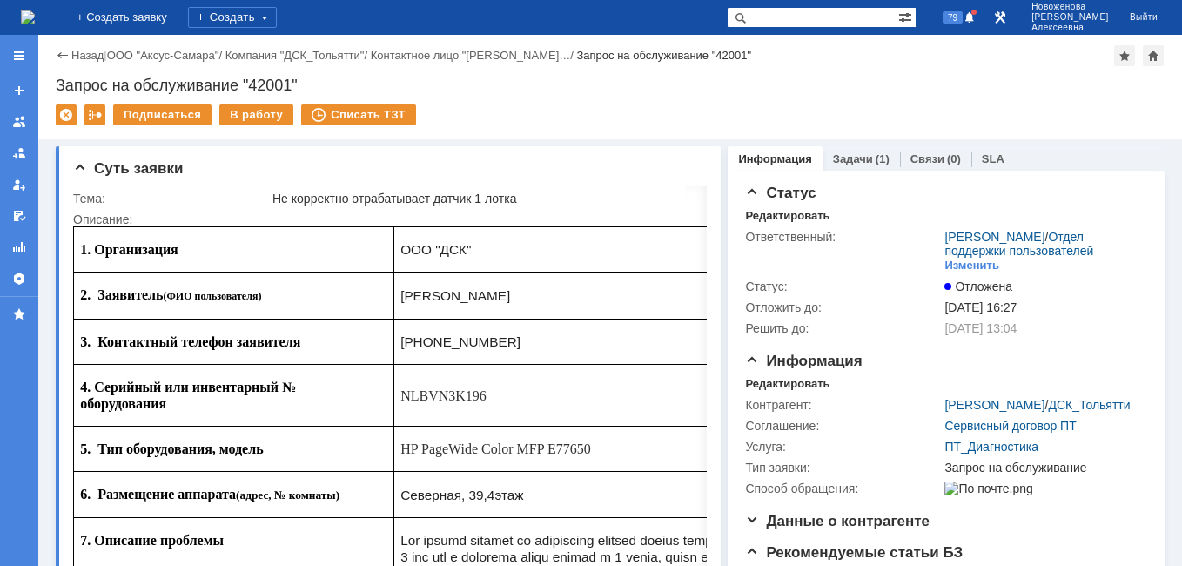
click at [843, 159] on link "Задачи" at bounding box center [853, 158] width 40 height 13
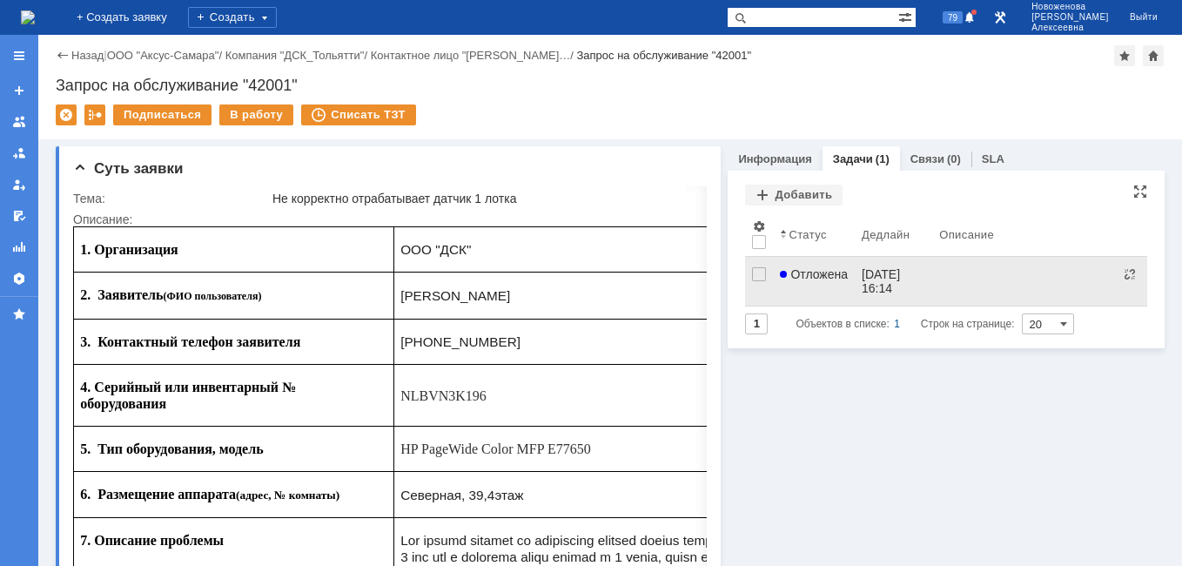
click at [855, 272] on link "29.09.2025 16:14" at bounding box center [893, 281] width 77 height 49
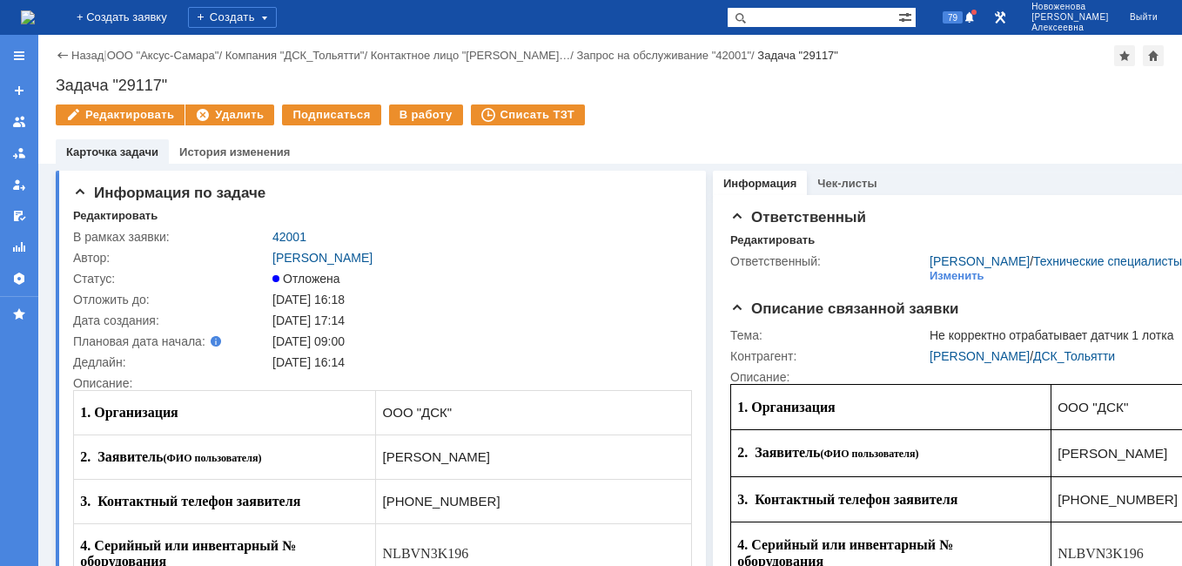
click at [35, 11] on img at bounding box center [28, 17] width 14 height 14
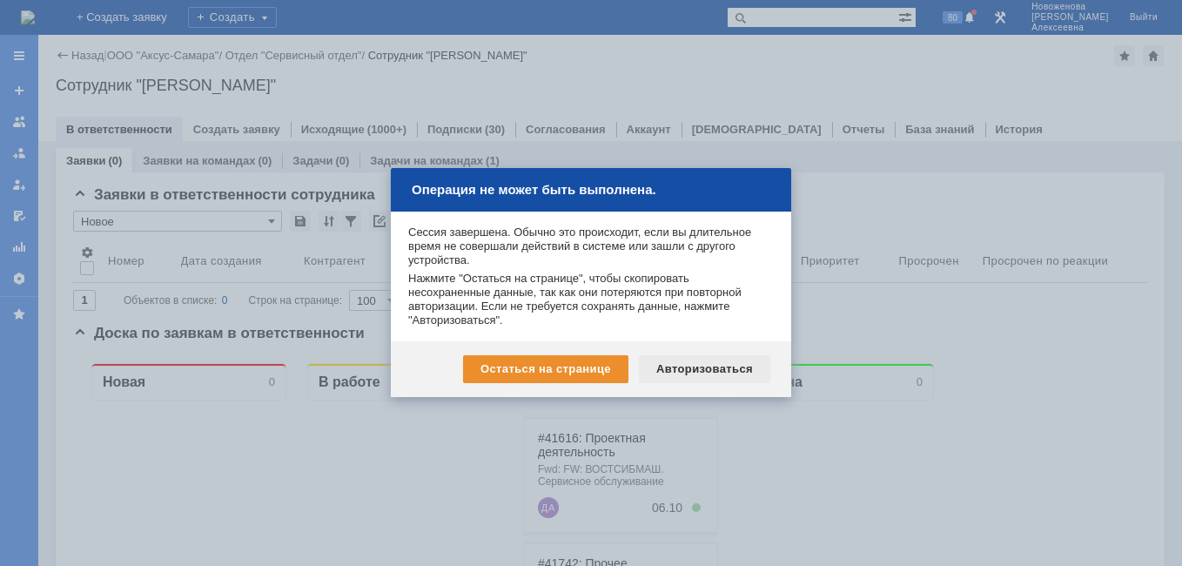
click at [717, 364] on div "Авторизоваться" at bounding box center [704, 369] width 131 height 28
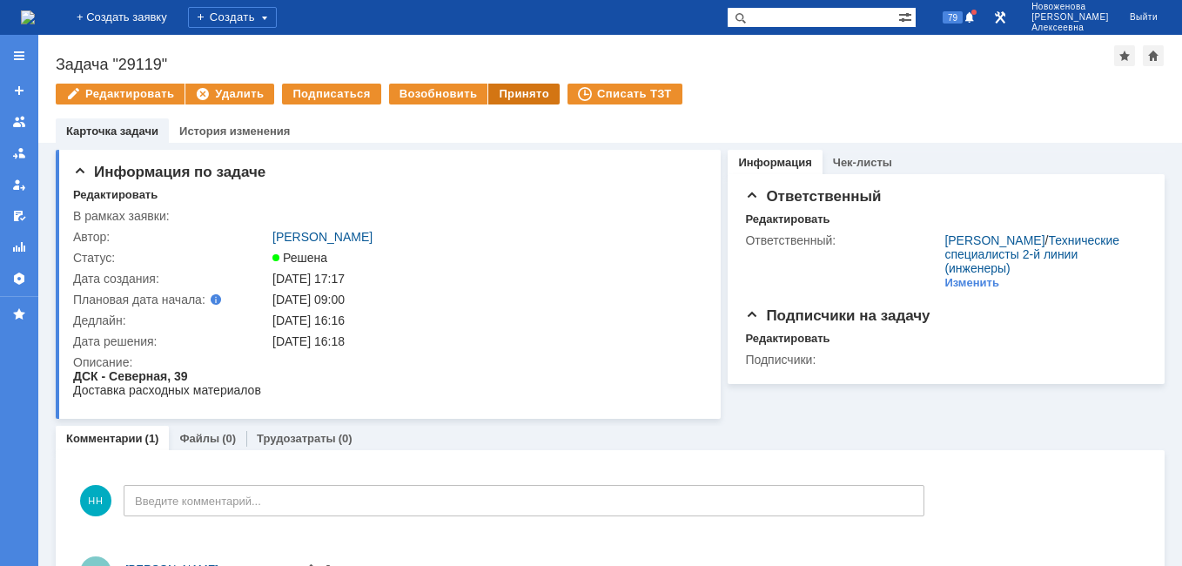
click at [529, 84] on div "Принято" at bounding box center [523, 94] width 71 height 21
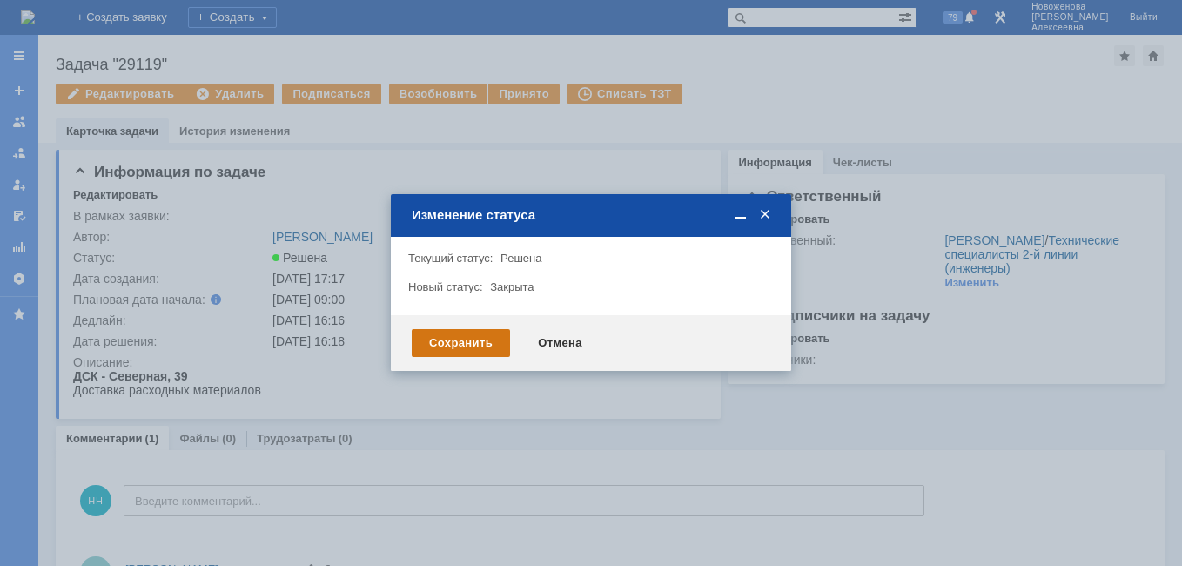
click at [489, 338] on div "Сохранить" at bounding box center [461, 343] width 98 height 28
